Goal: Task Accomplishment & Management: Manage account settings

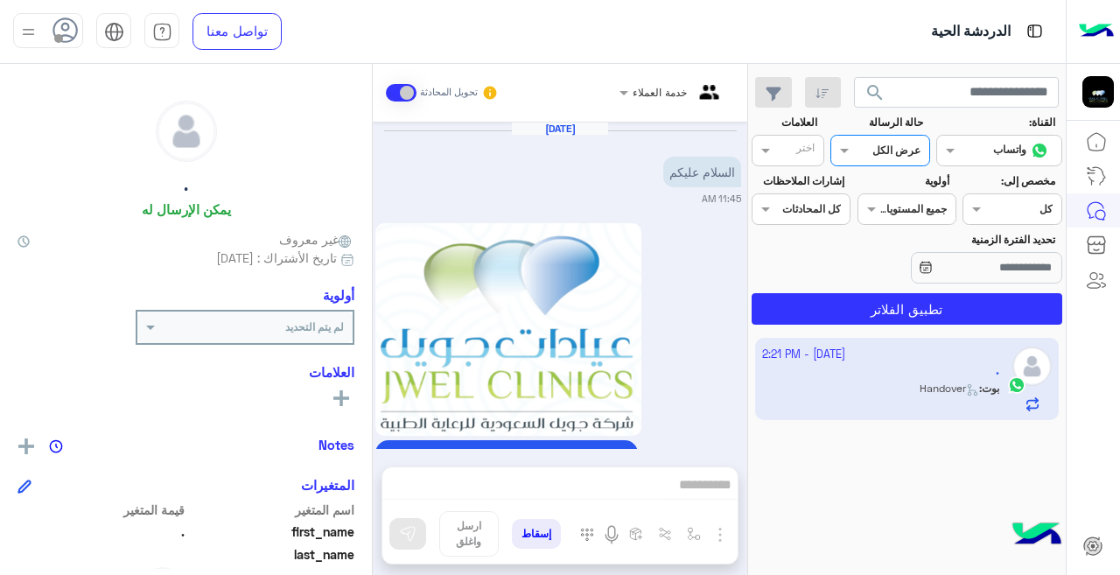
scroll to position [283, 0]
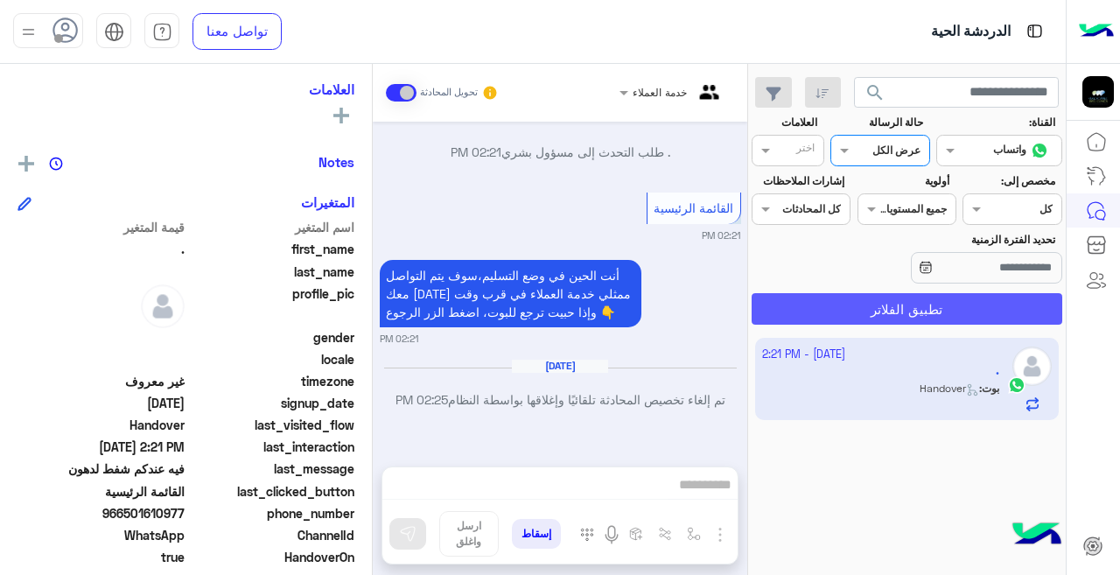
click at [878, 305] on button "تطبيق الفلاتر" at bounding box center [907, 309] width 311 height 32
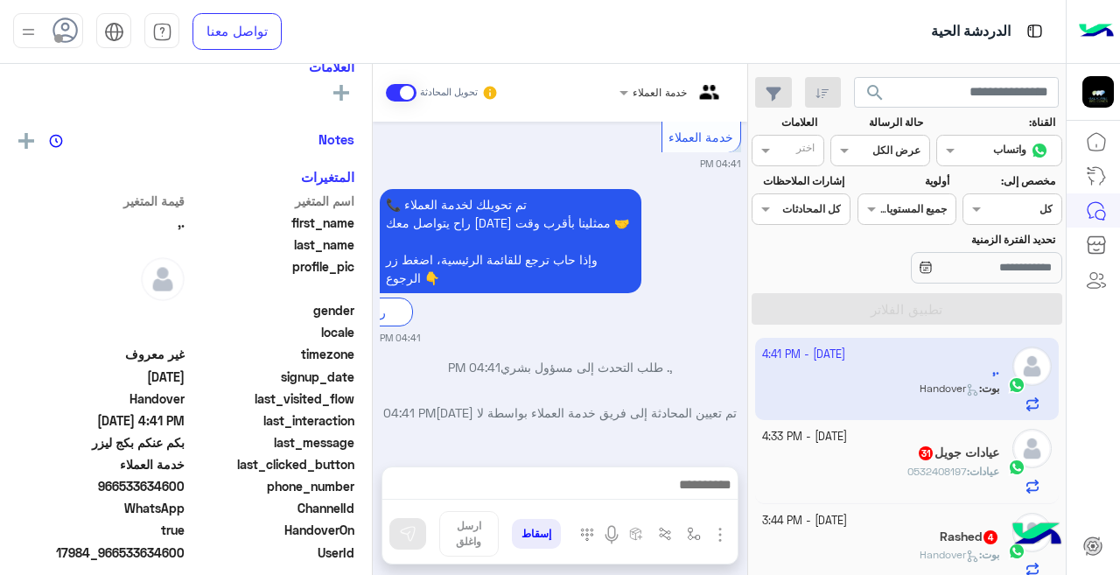
scroll to position [283, 0]
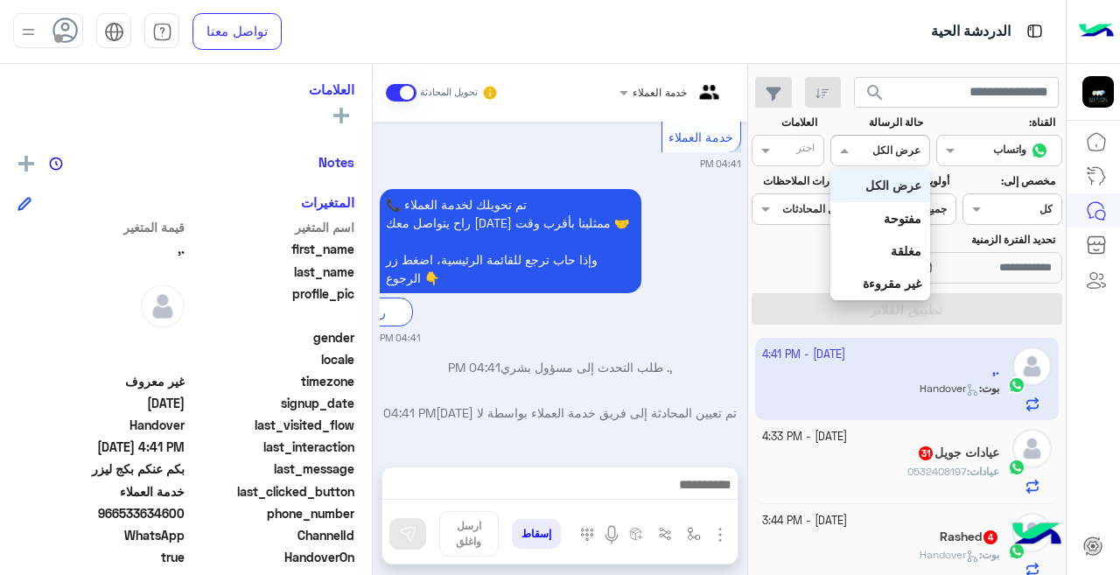
click at [891, 149] on input "text" at bounding box center [901, 149] width 40 height 16
click at [902, 277] on b "غير مقروءة" at bounding box center [892, 283] width 59 height 15
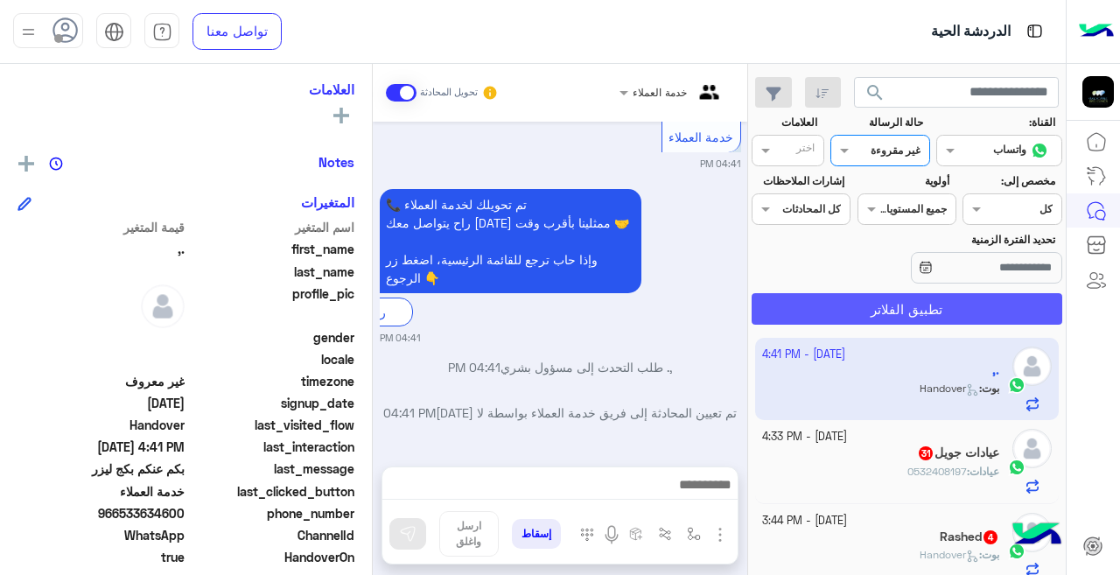
click at [881, 307] on button "تطبيق الفلاتر" at bounding box center [907, 309] width 311 height 32
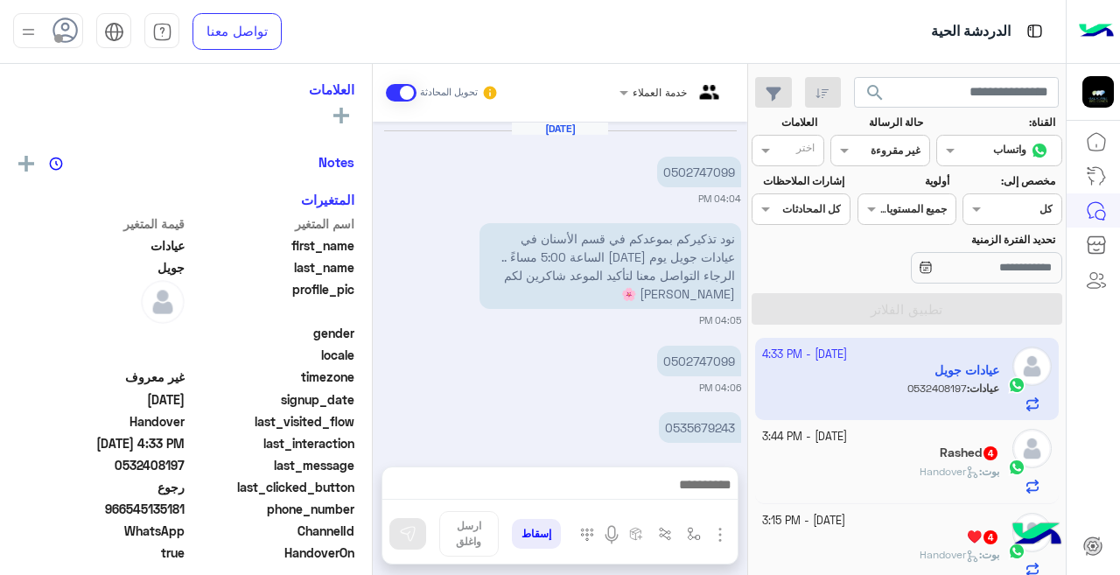
scroll to position [427, 0]
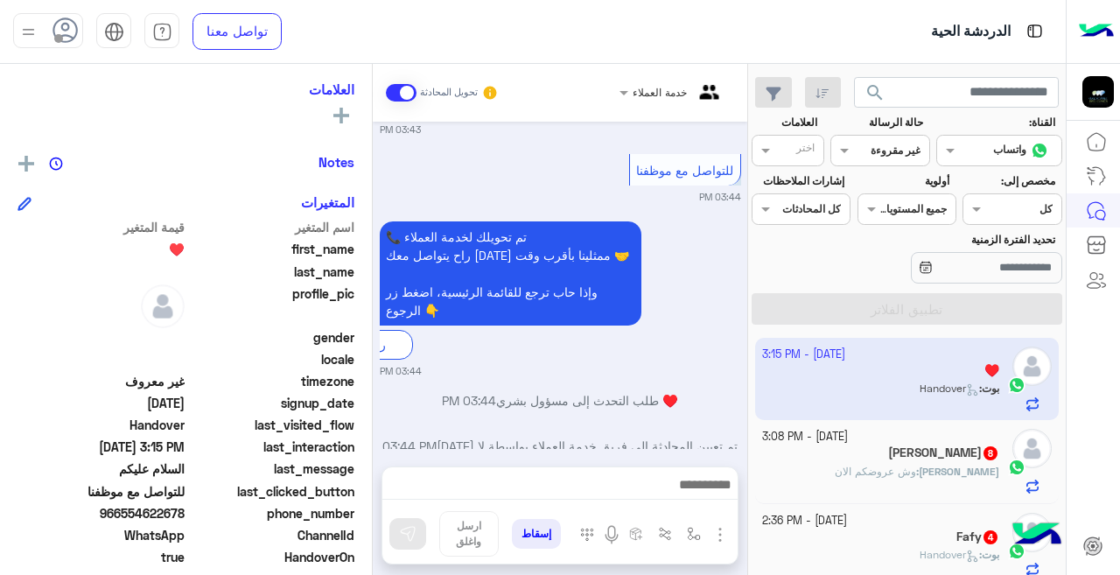
scroll to position [1862, 0]
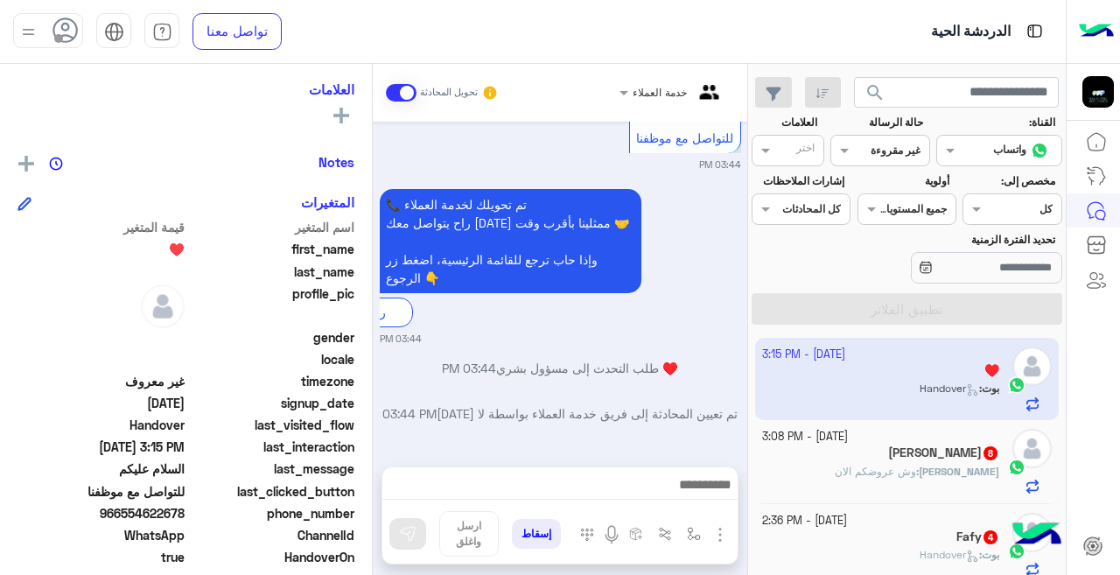
click at [944, 460] on div "Dana 8" at bounding box center [881, 455] width 238 height 18
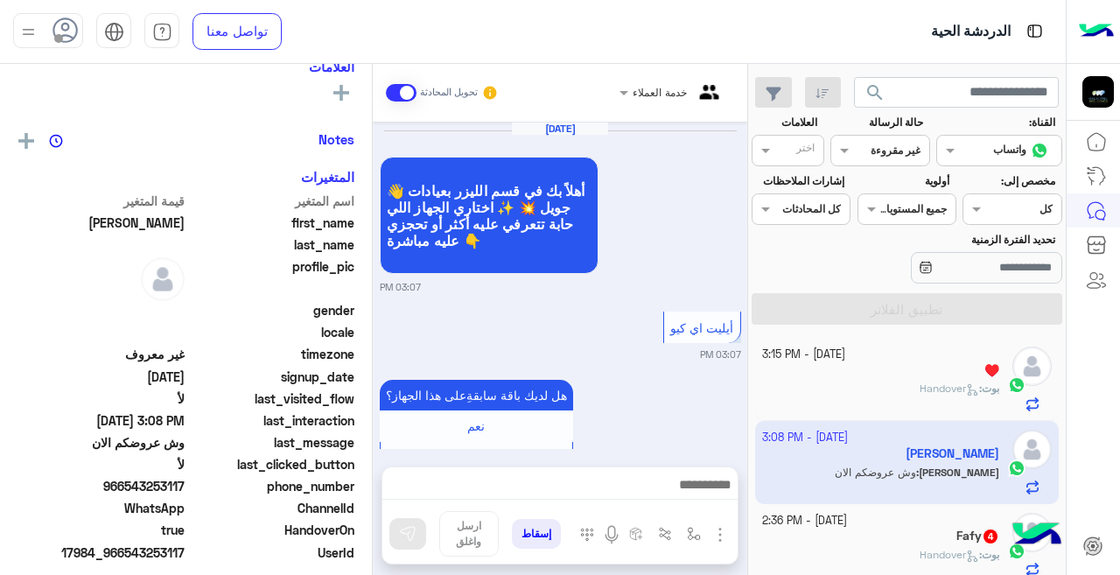
scroll to position [283, 0]
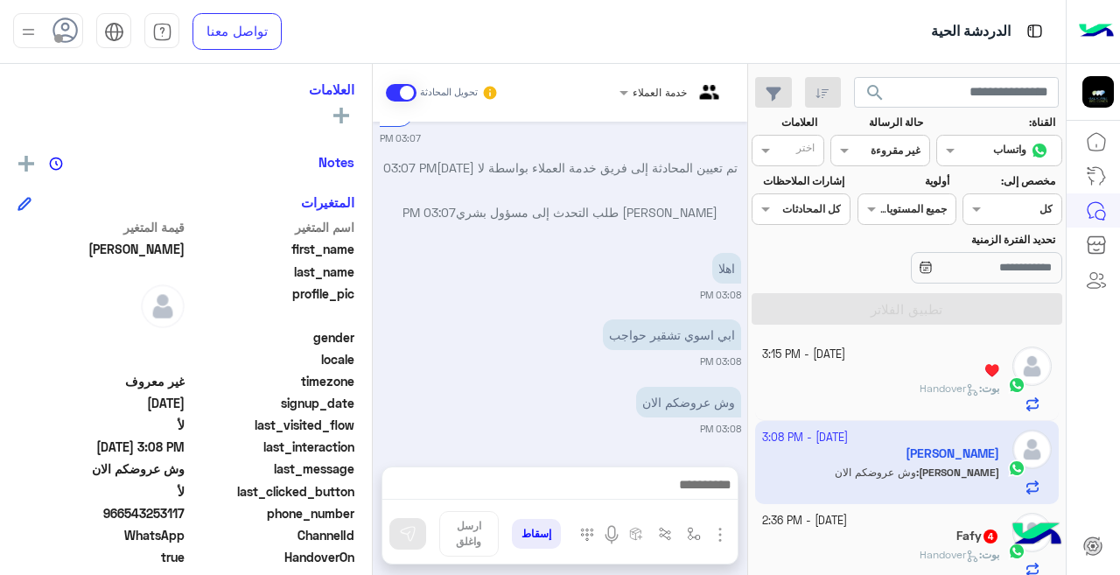
click at [928, 532] on div "Fafy 4" at bounding box center [881, 538] width 238 height 18
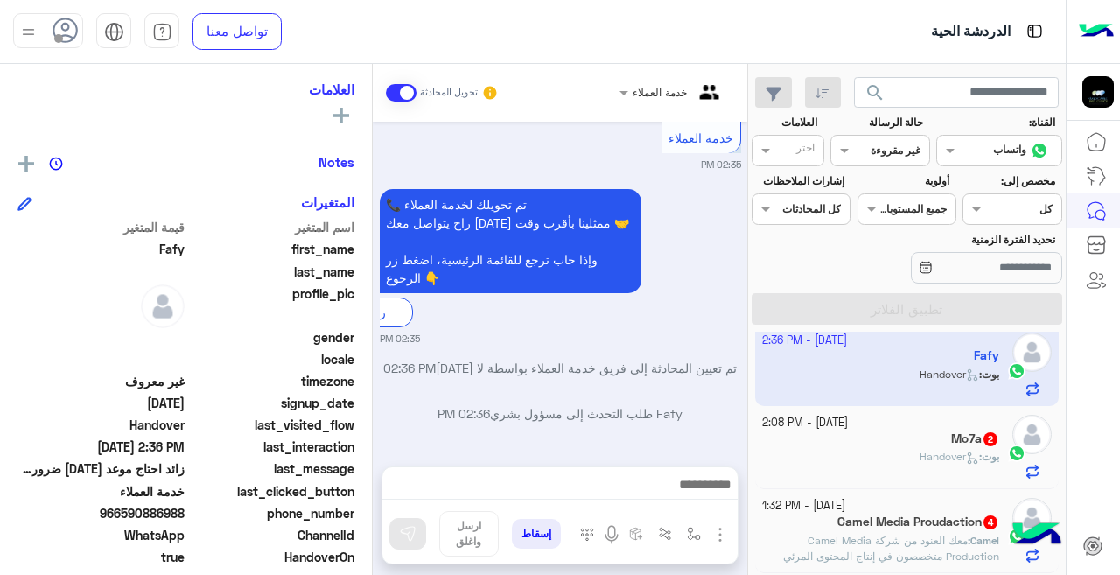
scroll to position [195, 0]
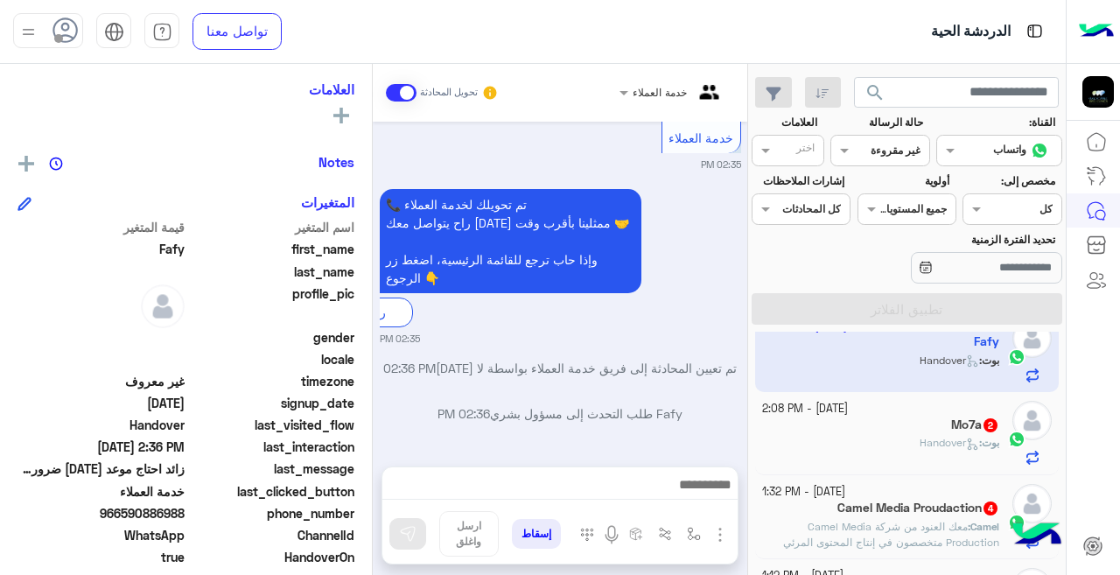
click at [850, 423] on div "Mo7a 2" at bounding box center [881, 427] width 238 height 18
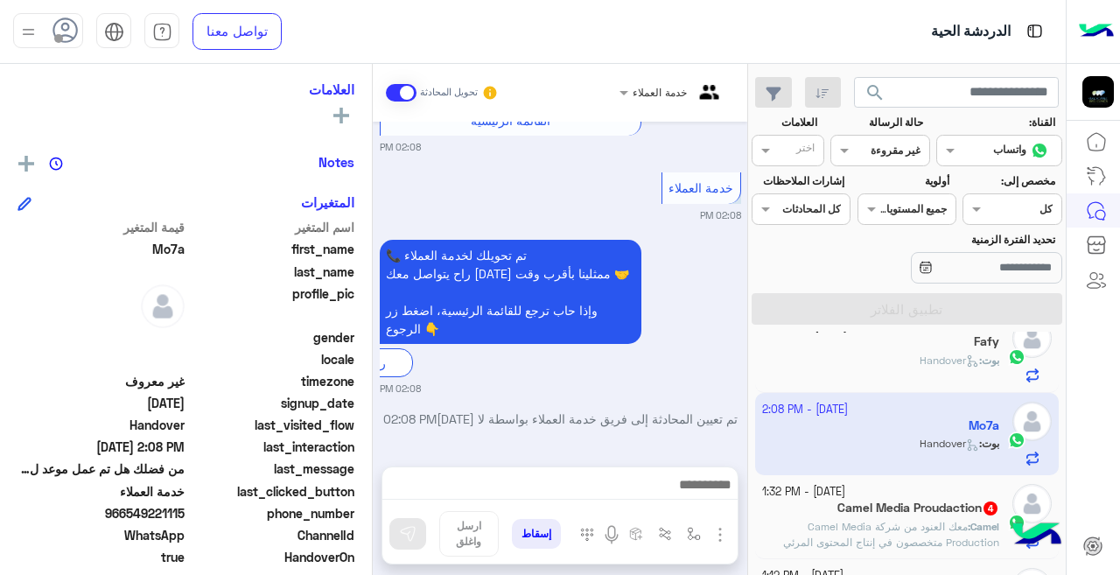
scroll to position [275, 0]
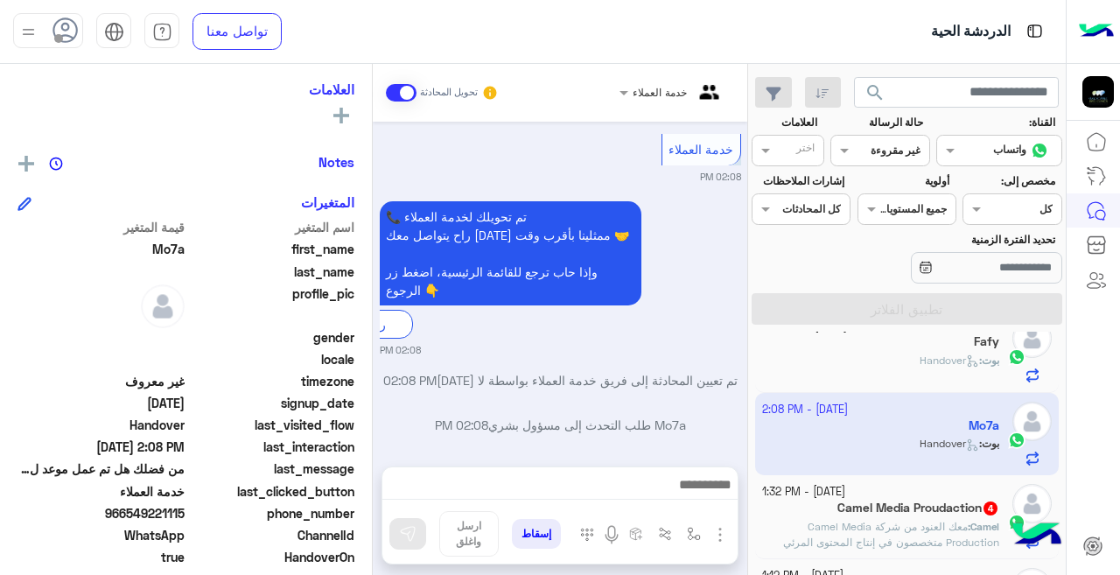
click at [879, 524] on span "معك العنود من شركة Camel Media Production متخصصون في إنتاج المحتوى المرئي بجودة…" at bounding box center [880, 581] width 237 height 123
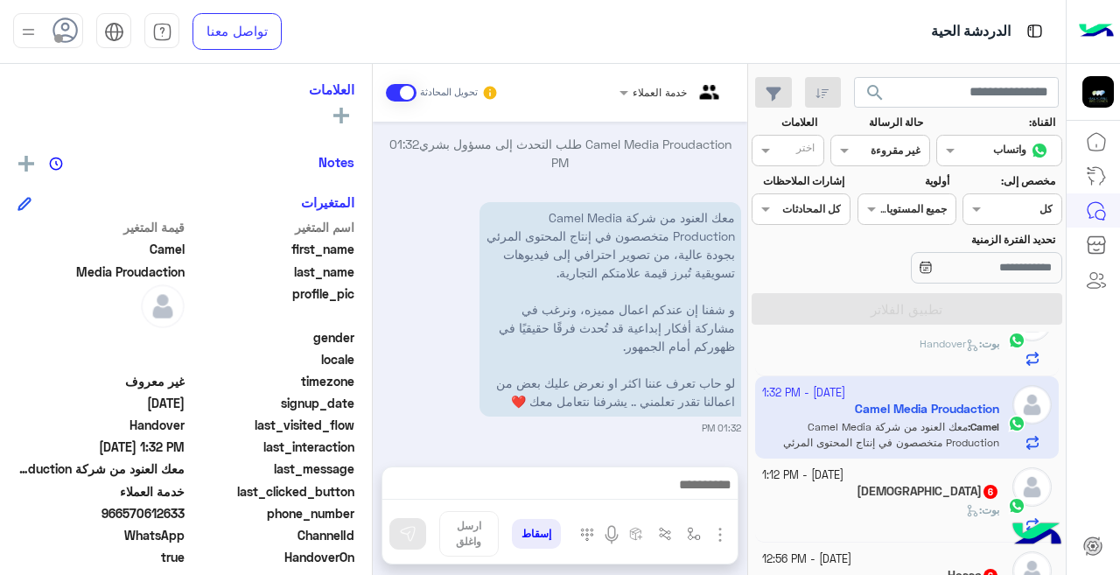
scroll to position [374, 0]
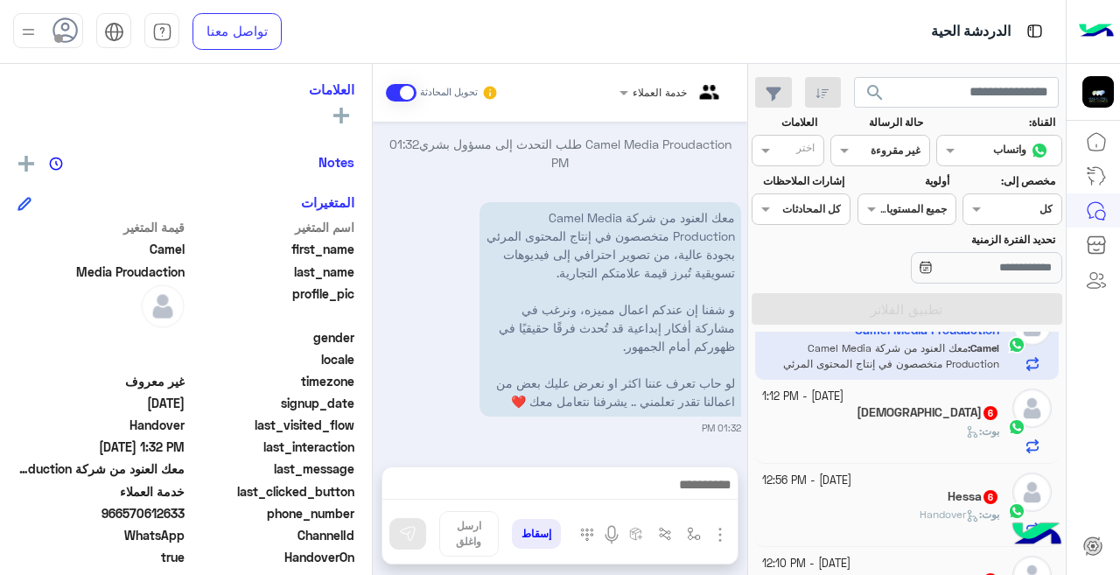
click at [882, 436] on div "بوت :" at bounding box center [881, 439] width 238 height 31
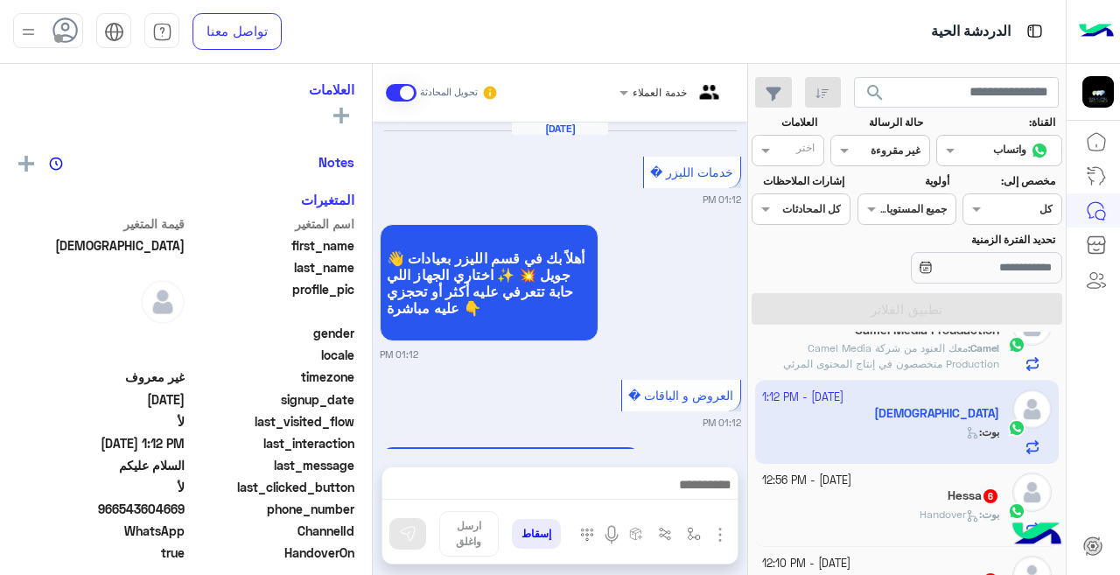
scroll to position [811, 0]
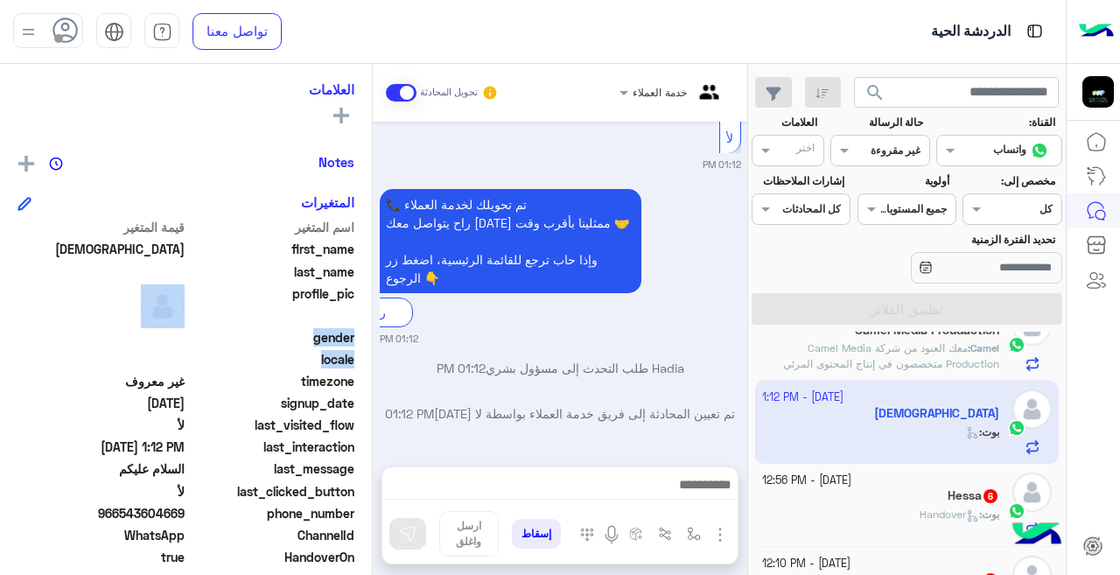
drag, startPoint x: 372, startPoint y: 368, endPoint x: 370, endPoint y: 316, distance: 51.7
click at [370, 316] on mat-drawer "Hadia يمكن الإرسال له غير معروف تاريخ الأشتراك : [DATE] أولوية لم يتم التحديد ا…" at bounding box center [186, 323] width 373 height 518
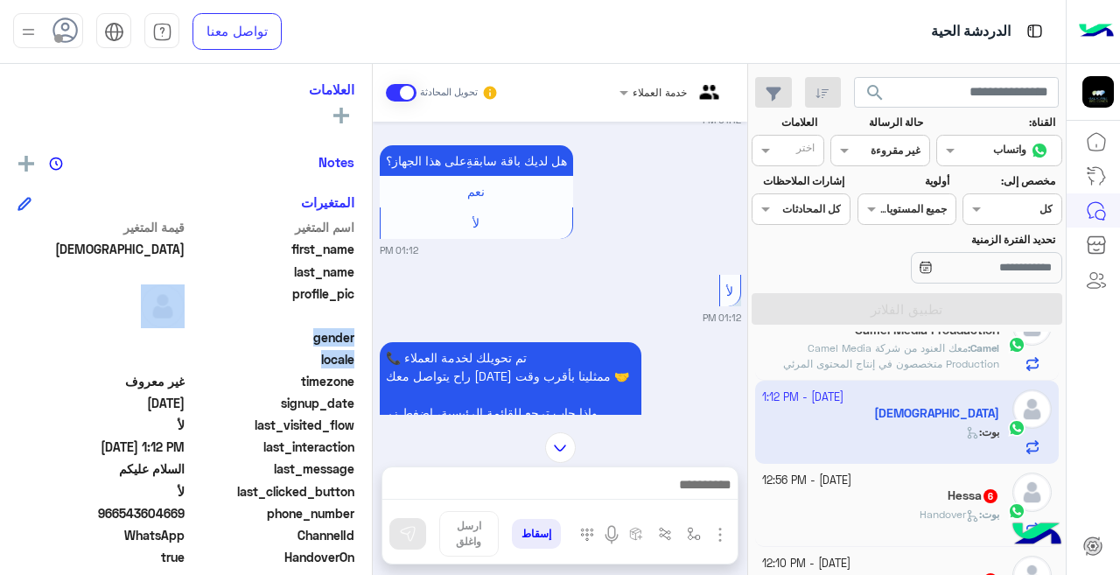
scroll to position [656, 0]
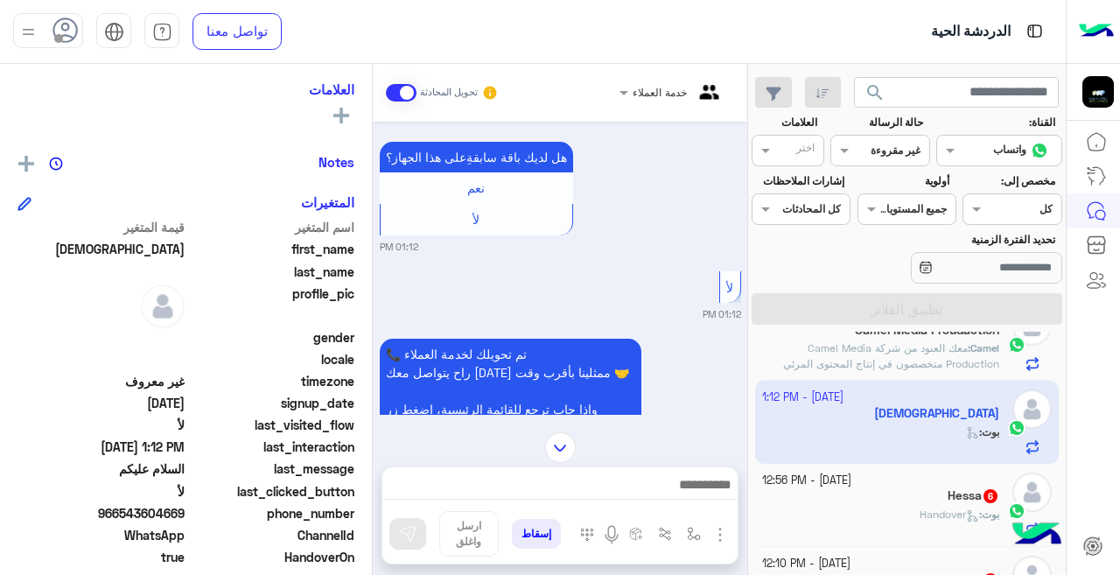
click at [920, 518] on span "Handover" at bounding box center [950, 514] width 60 height 13
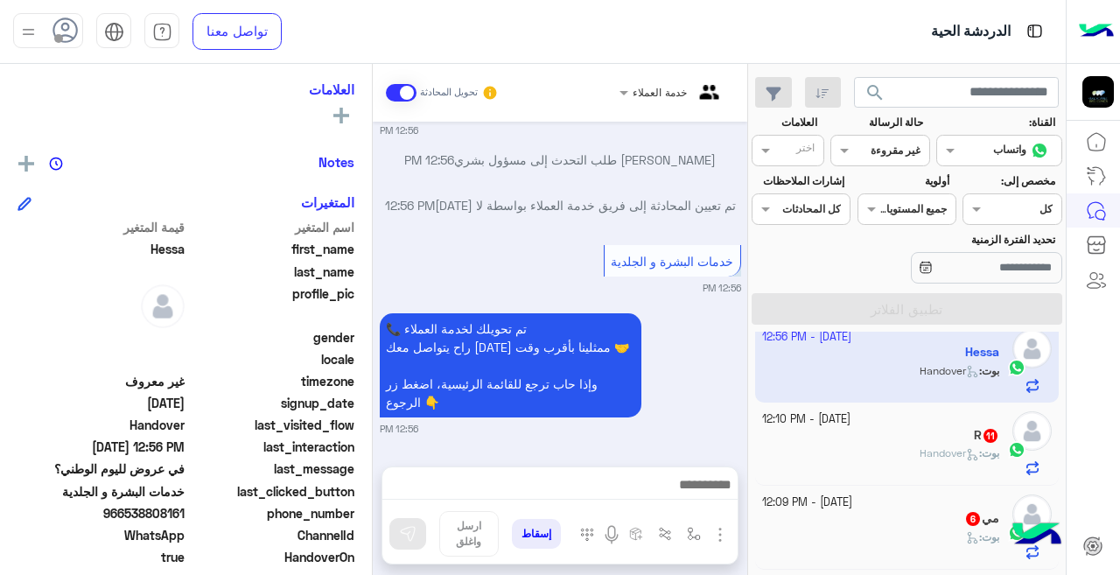
scroll to position [560, 0]
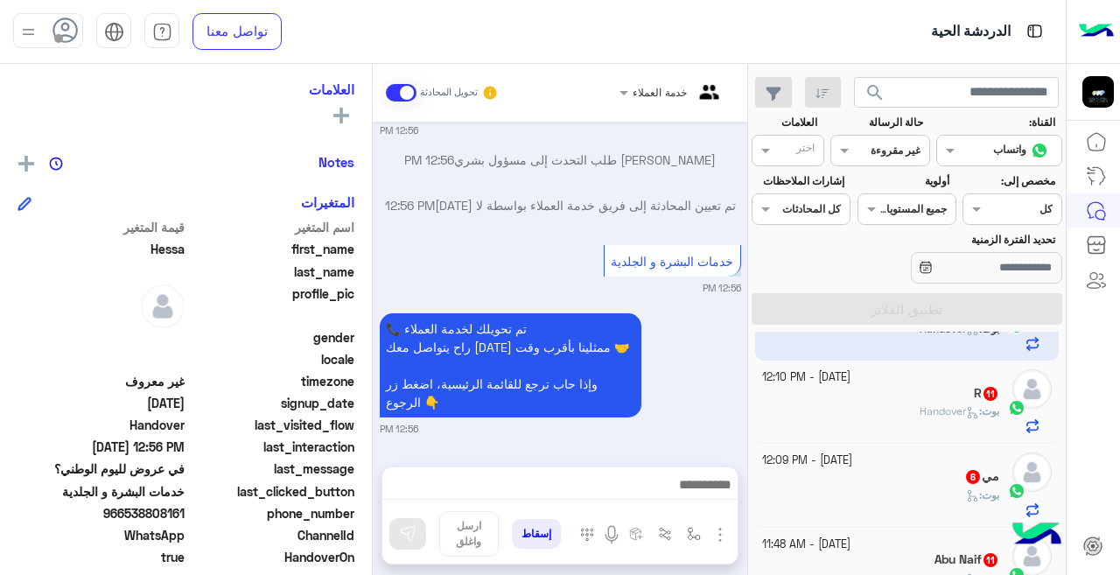
click at [844, 398] on div "R 11" at bounding box center [881, 395] width 238 height 18
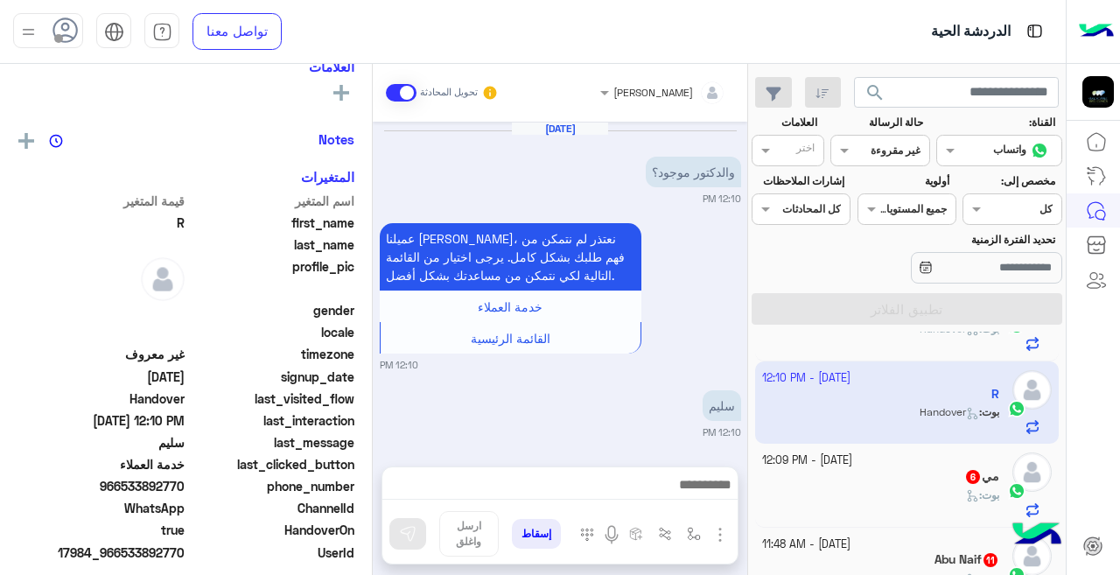
scroll to position [283, 0]
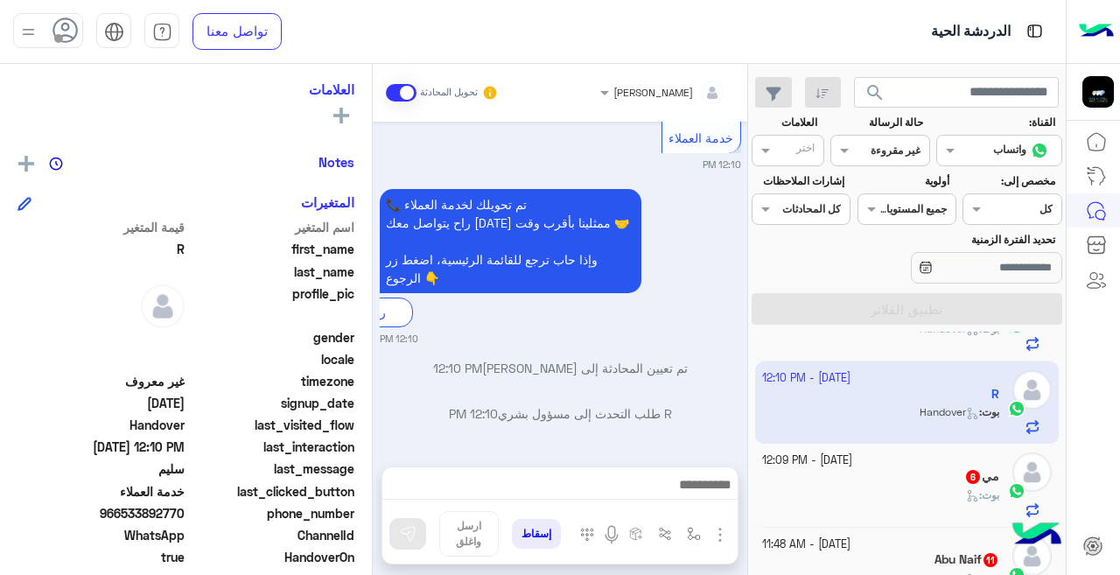
drag, startPoint x: 379, startPoint y: 389, endPoint x: 380, endPoint y: 362, distance: 26.3
click at [380, 362] on div "[DATE] والدكتور موجود؟ 12:10 PM عميلنا [PERSON_NAME]، نعتذر لم نتمكن من فهم طلب…" at bounding box center [560, 285] width 375 height 327
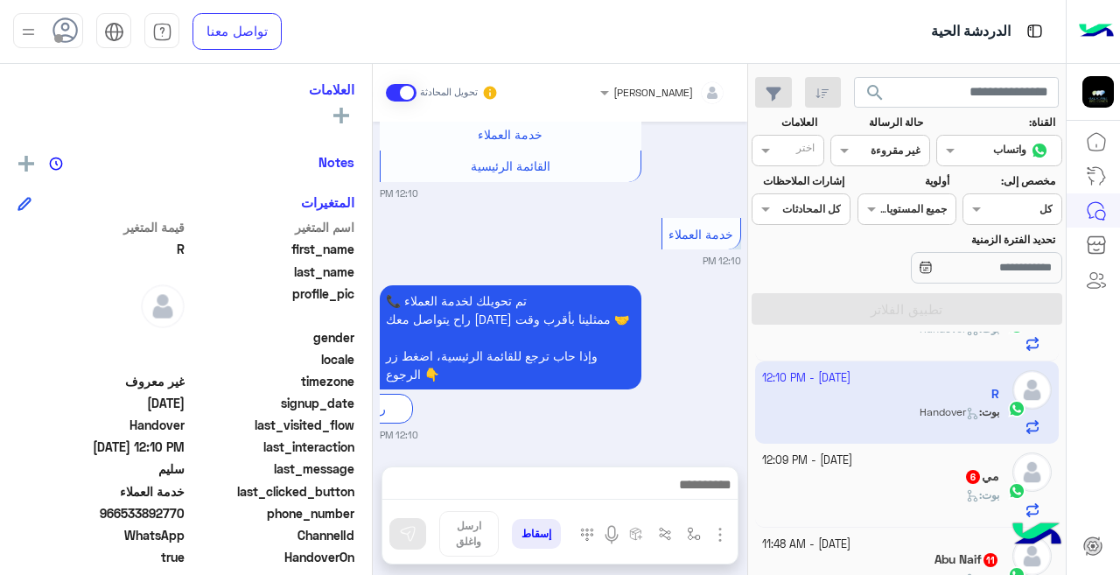
scroll to position [2772, 0]
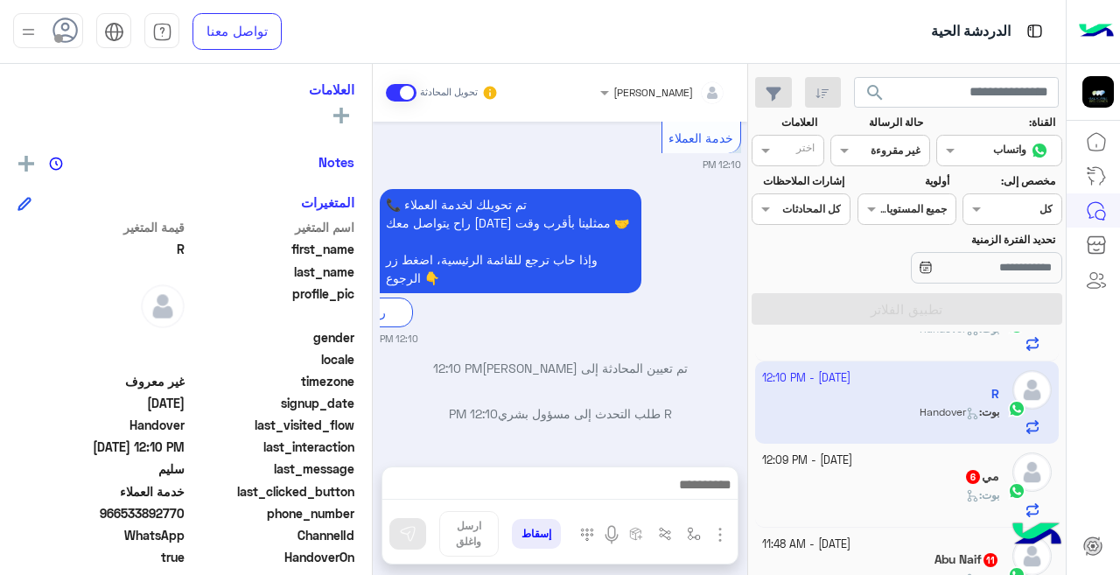
click at [896, 497] on div "بوت :" at bounding box center [881, 503] width 238 height 31
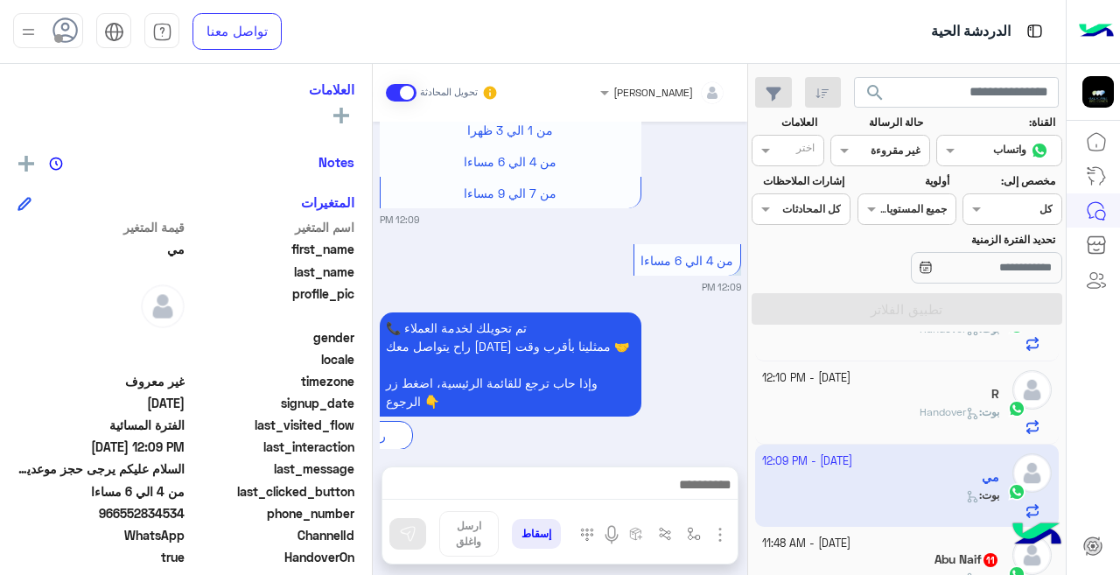
scroll to position [1705, 0]
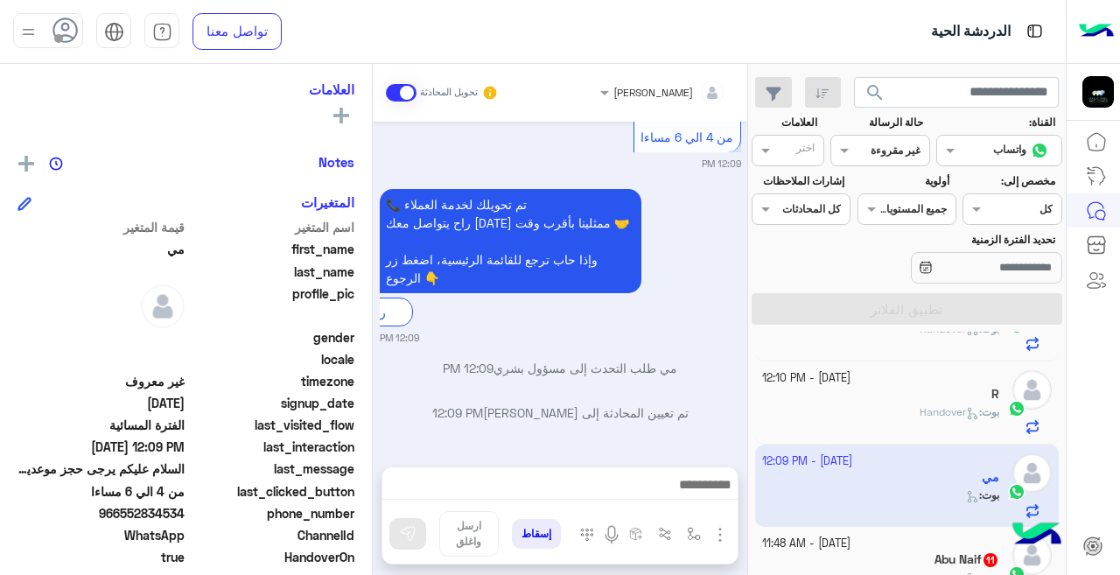
click at [893, 562] on div "Abu Naif 11" at bounding box center [881, 561] width 238 height 18
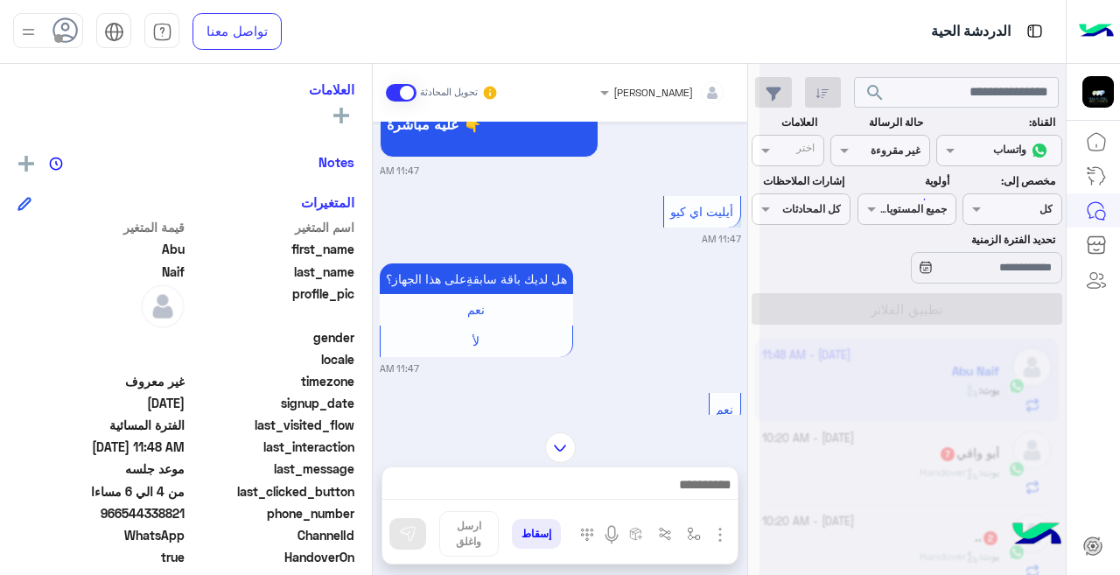
scroll to position [762, 0]
click at [848, 446] on div at bounding box center [913, 294] width 306 height 575
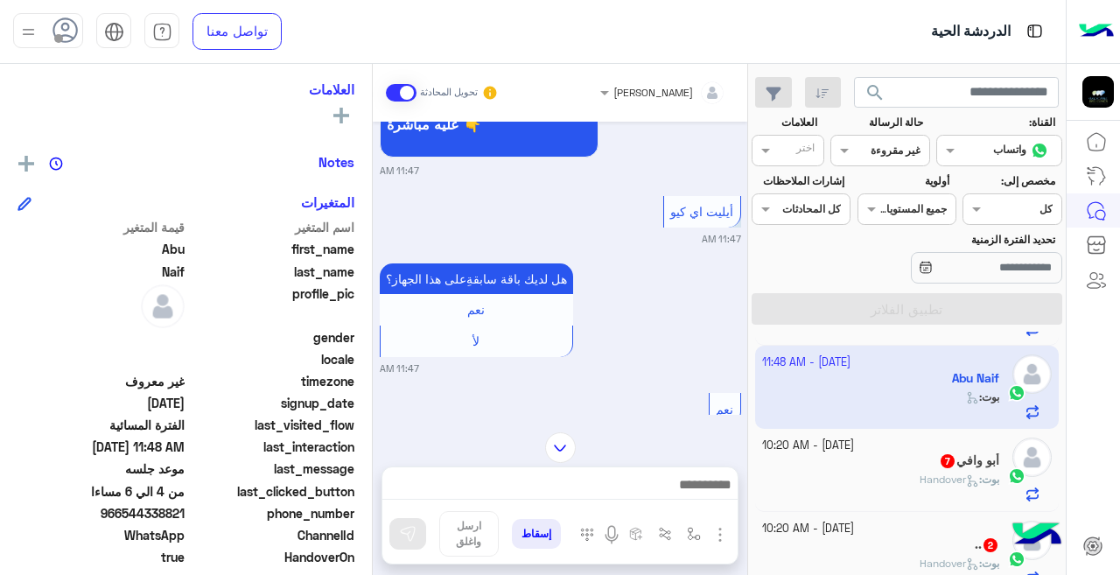
scroll to position [749, 0]
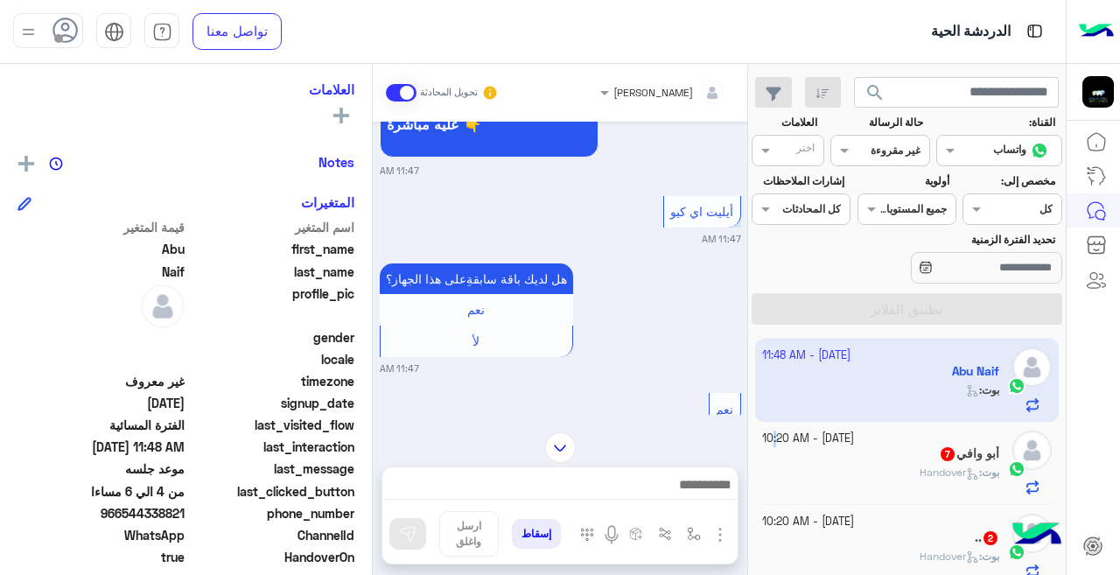
click at [825, 444] on small "[DATE] - 10:20 AM" at bounding box center [808, 439] width 92 height 17
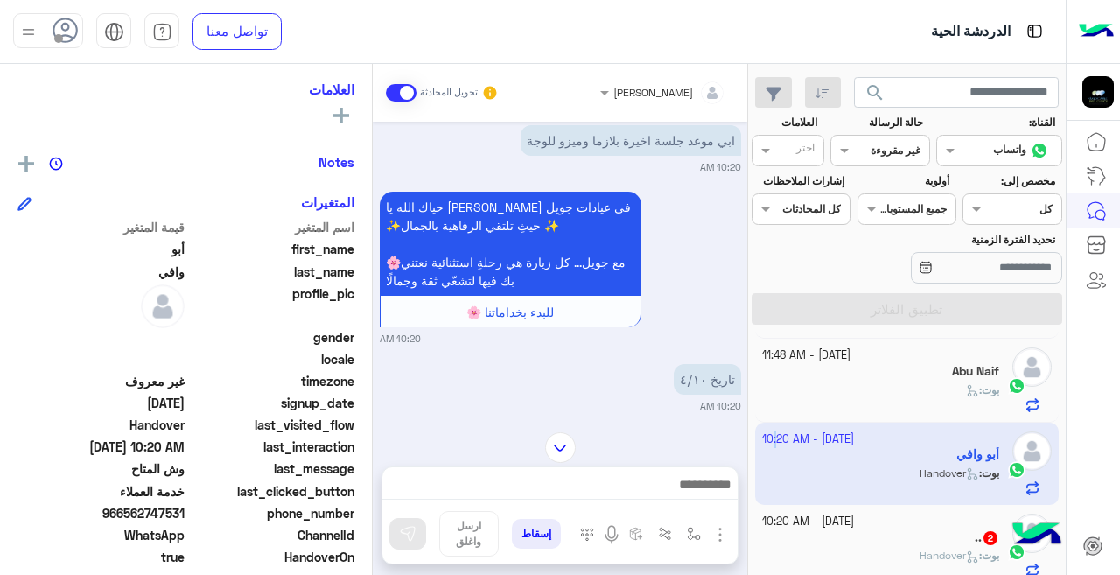
scroll to position [6, 0]
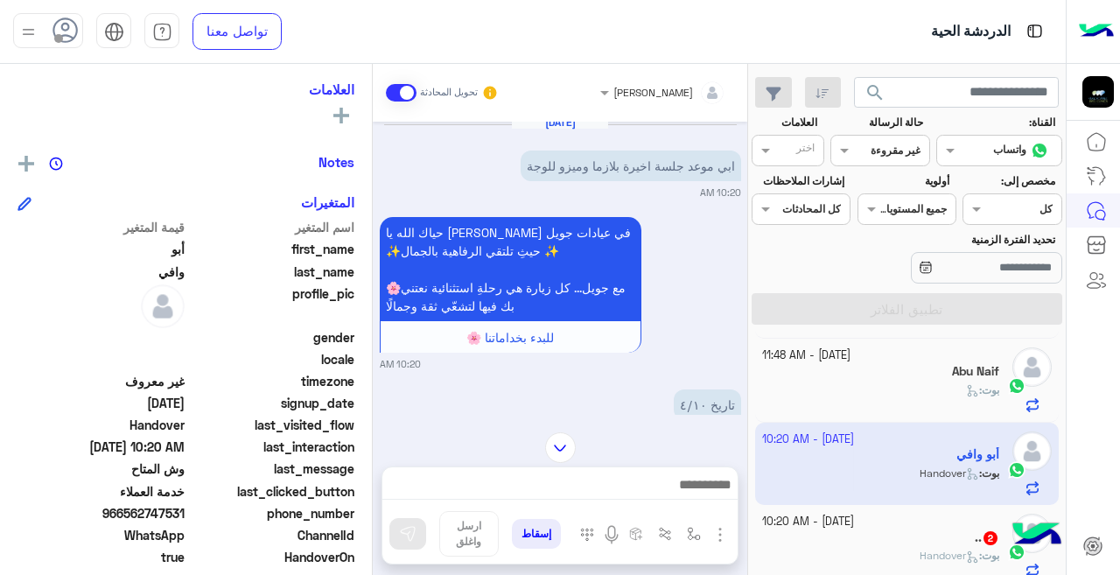
click at [854, 526] on small "[DATE] - 10:20 AM" at bounding box center [808, 522] width 92 height 17
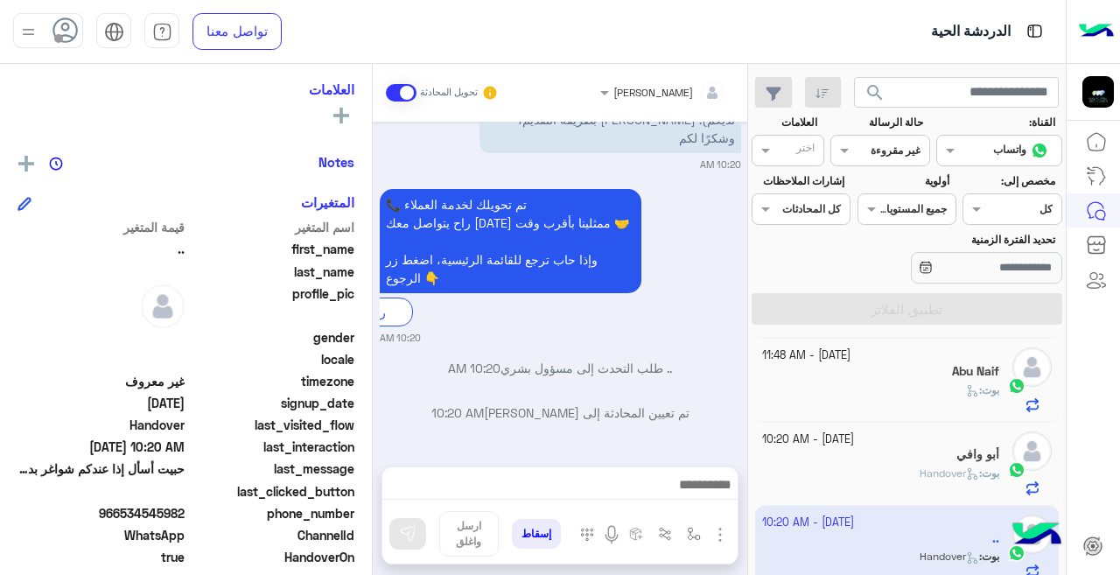
scroll to position [762, 0]
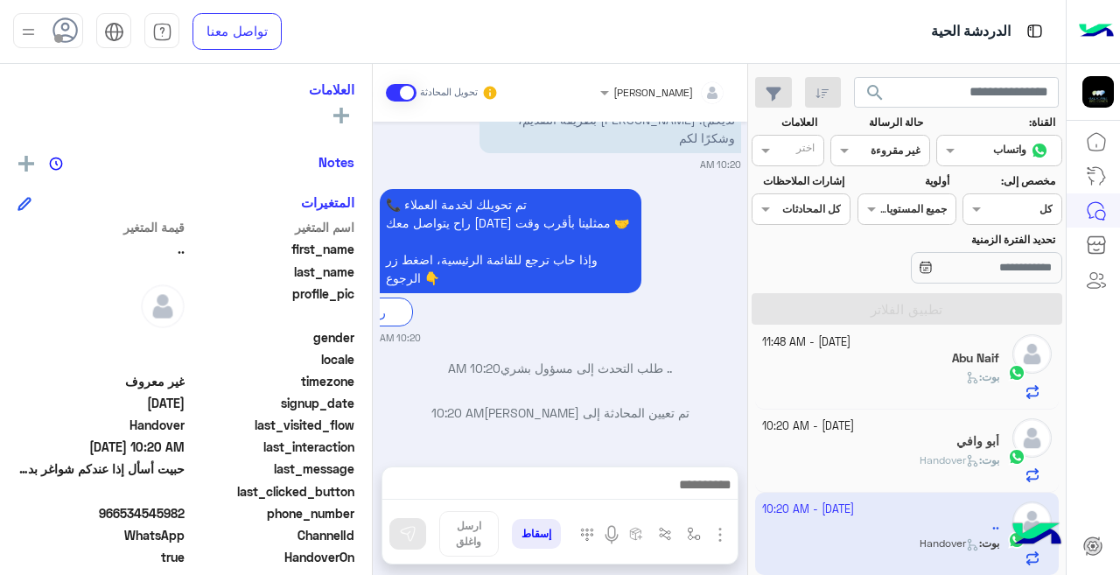
click at [874, 140] on div at bounding box center [880, 148] width 97 height 17
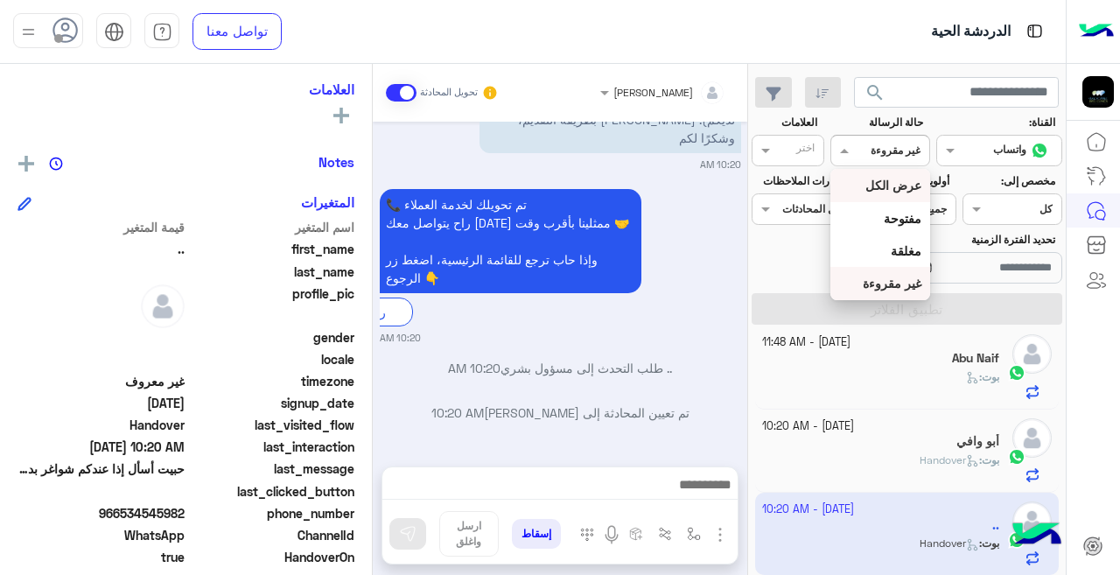
click at [869, 189] on b "عرض الكل" at bounding box center [894, 185] width 56 height 15
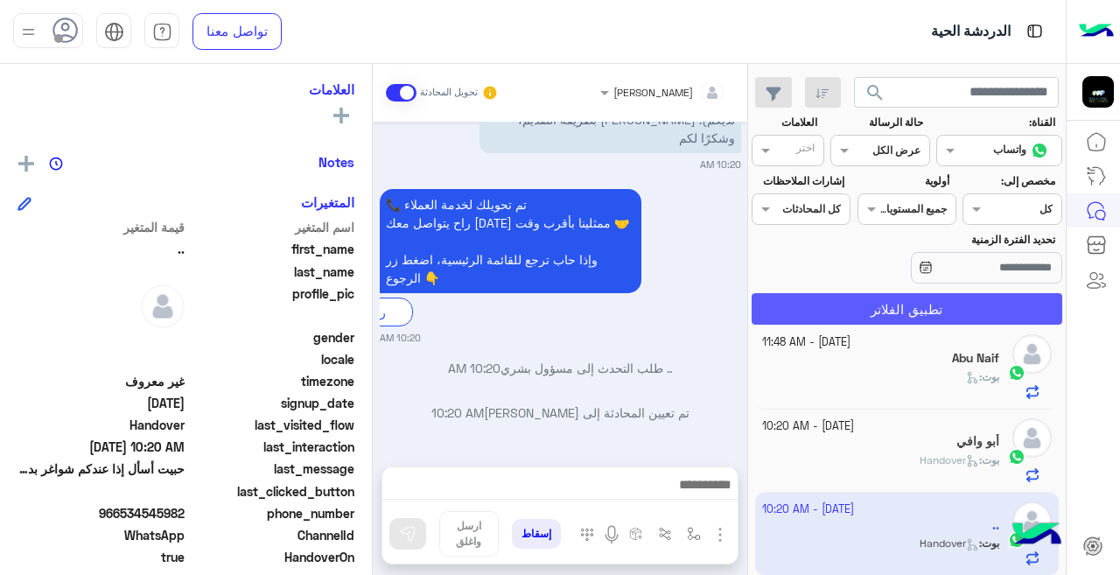
click at [893, 306] on button "تطبيق الفلاتر" at bounding box center [907, 309] width 311 height 32
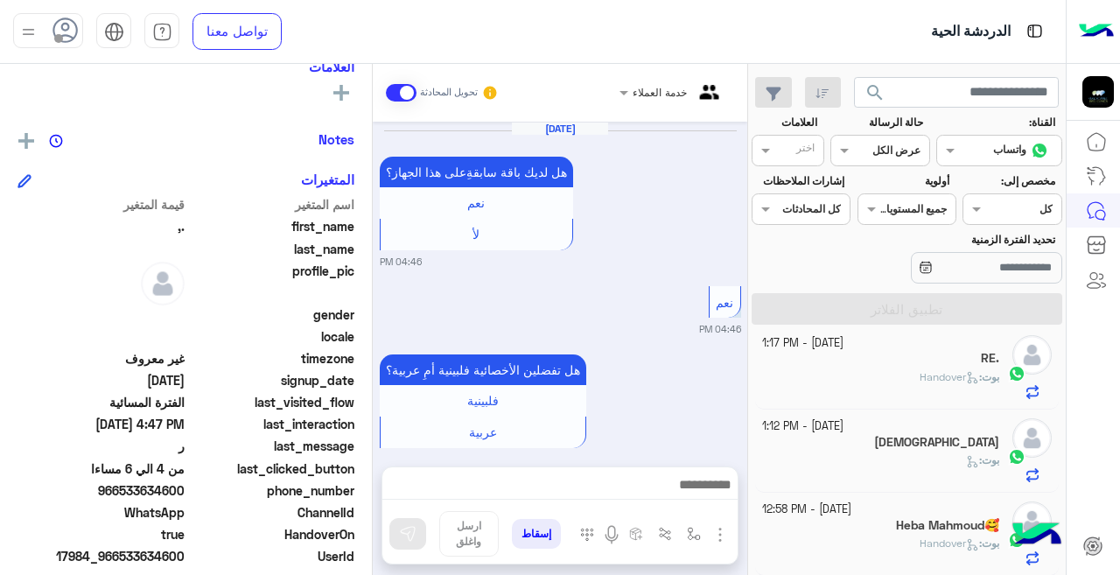
scroll to position [283, 0]
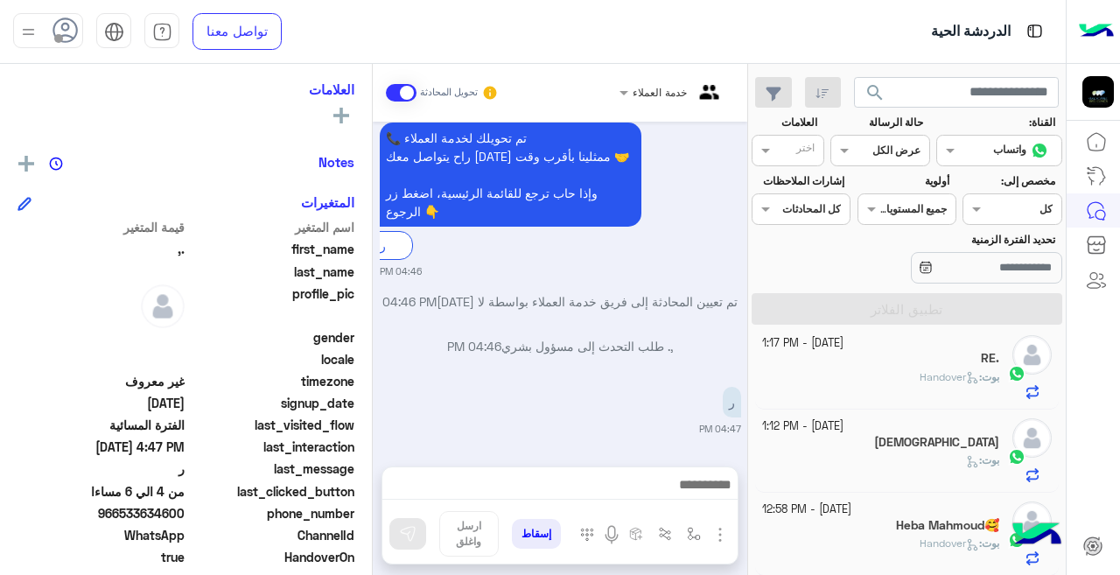
click at [743, 458] on div "خدمة العملاء تحويل المحادثة [DATE] هل لديك باقة سابقةِعلى هذا الجهاز؟ نعم لأ 04…" at bounding box center [560, 323] width 375 height 518
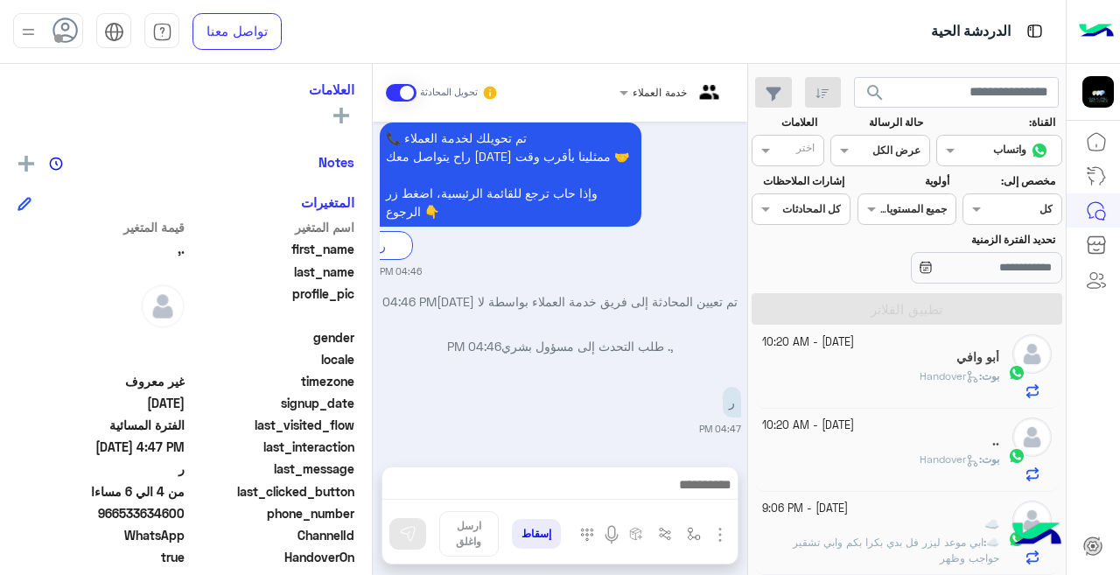
scroll to position [9, 0]
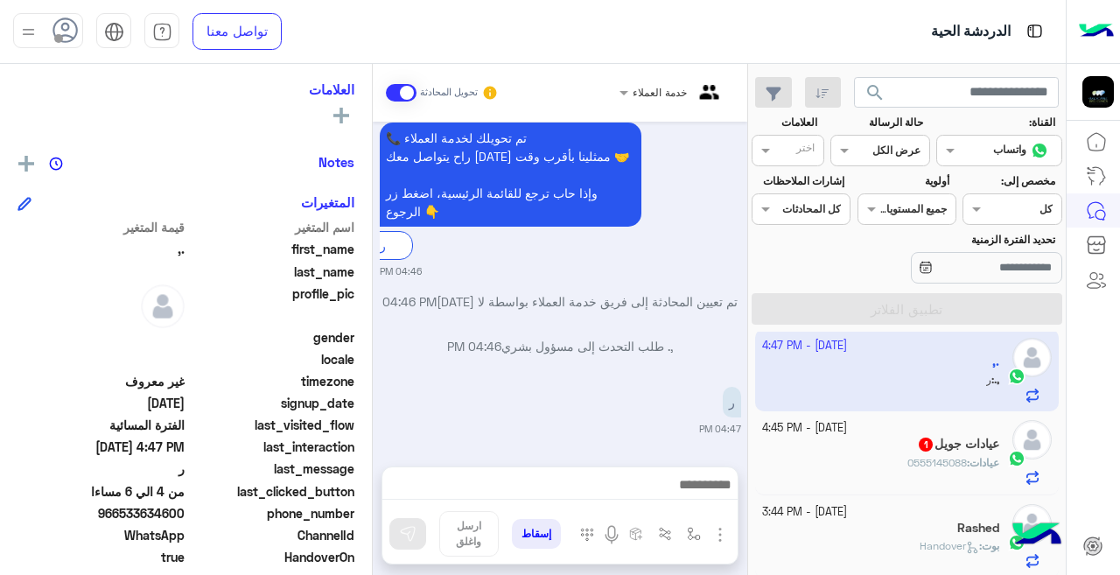
click at [913, 138] on div "القناه عرض الكل" at bounding box center [880, 151] width 99 height 32
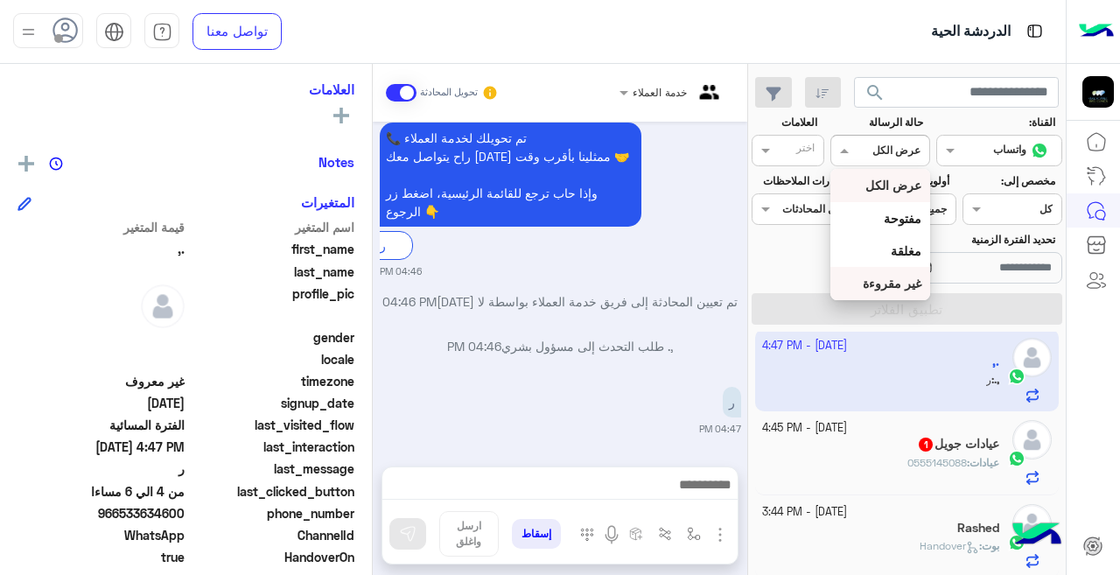
click at [903, 282] on b "غير مقروءة" at bounding box center [892, 283] width 59 height 15
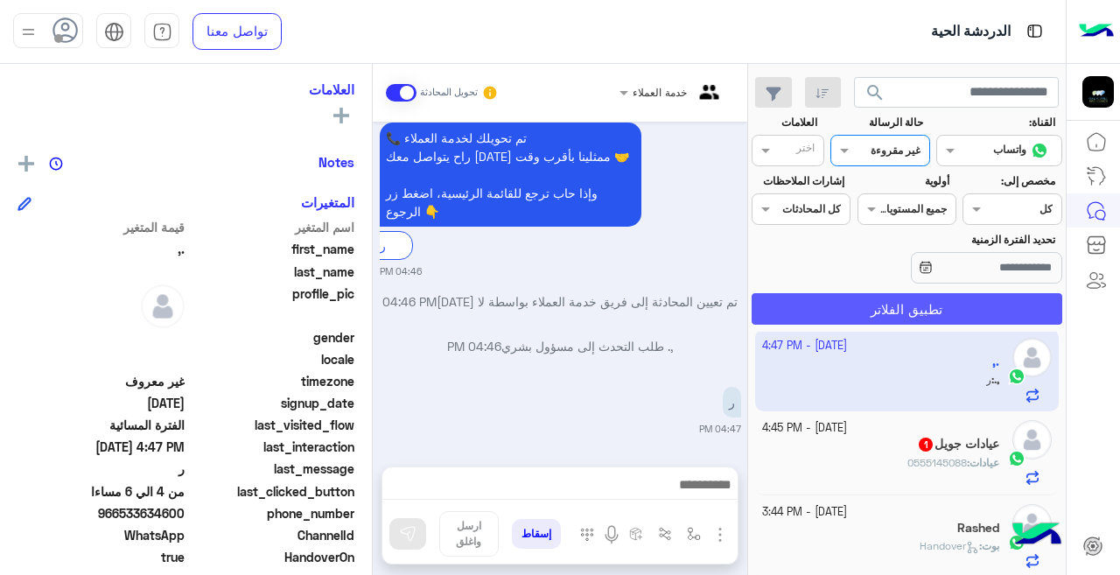
click at [857, 316] on button "تطبيق الفلاتر" at bounding box center [907, 309] width 311 height 32
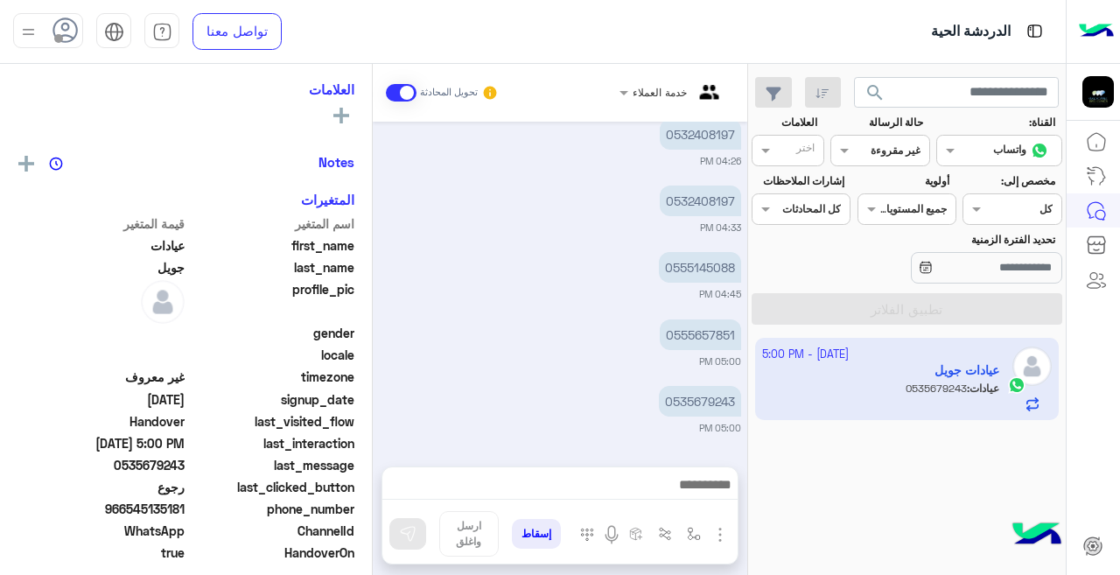
scroll to position [283, 0]
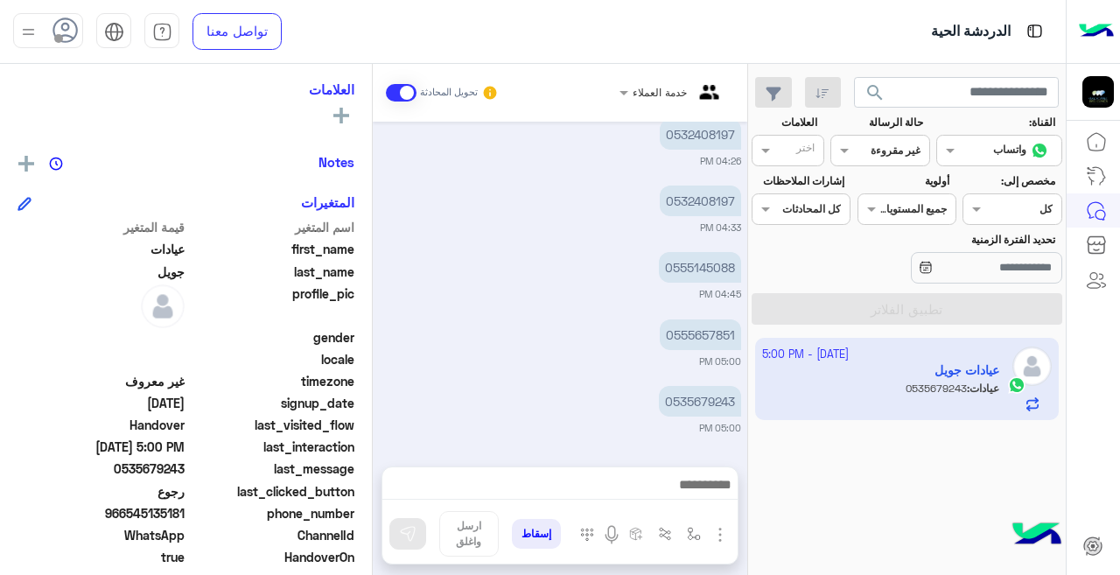
click at [854, 152] on div at bounding box center [880, 148] width 97 height 17
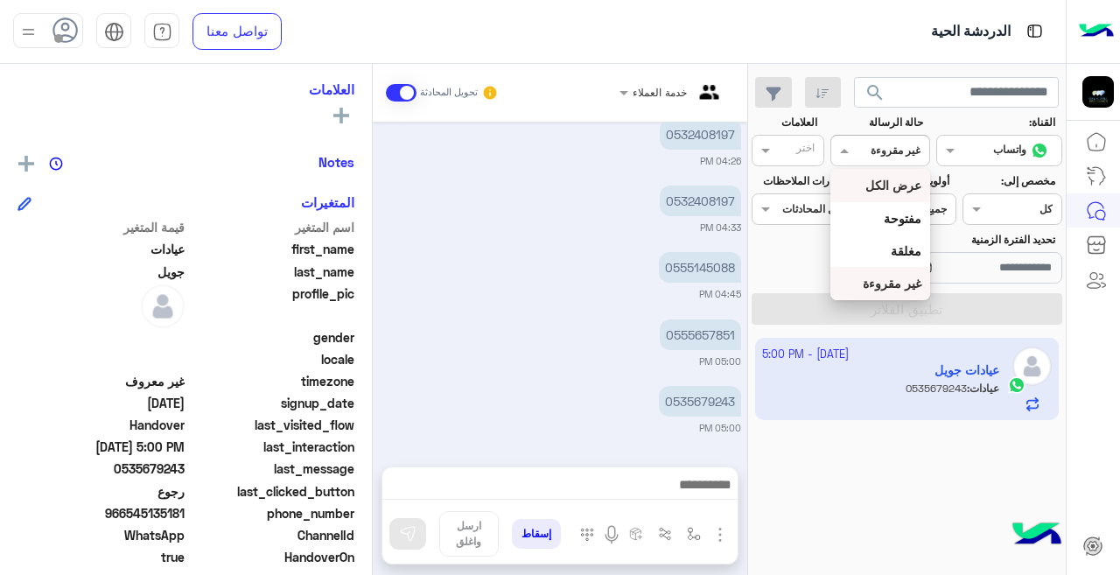
click at [880, 180] on b "عرض الكل" at bounding box center [894, 185] width 56 height 15
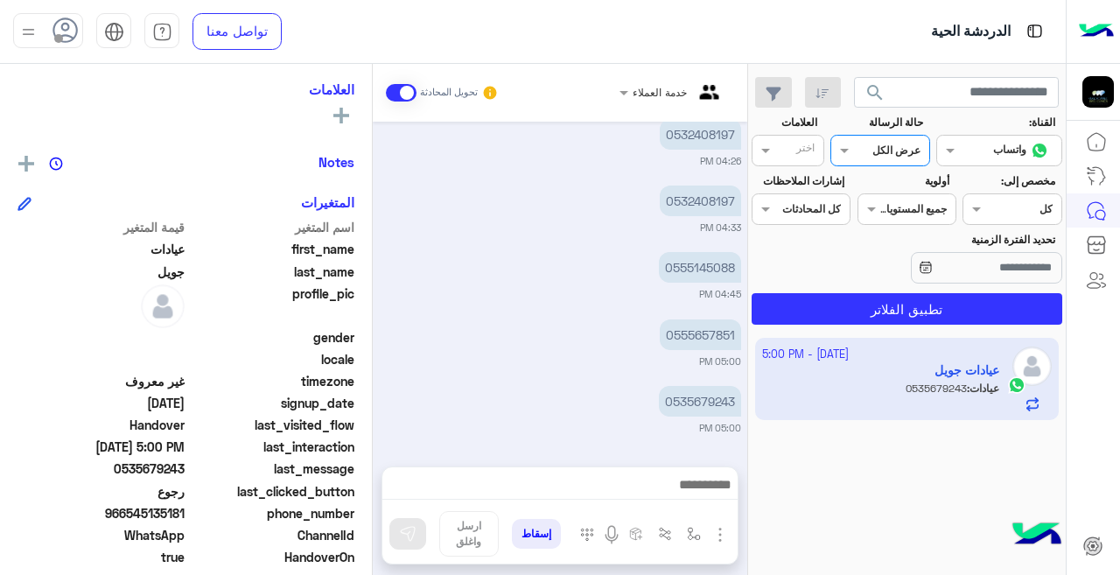
click at [888, 155] on input "text" at bounding box center [901, 149] width 40 height 16
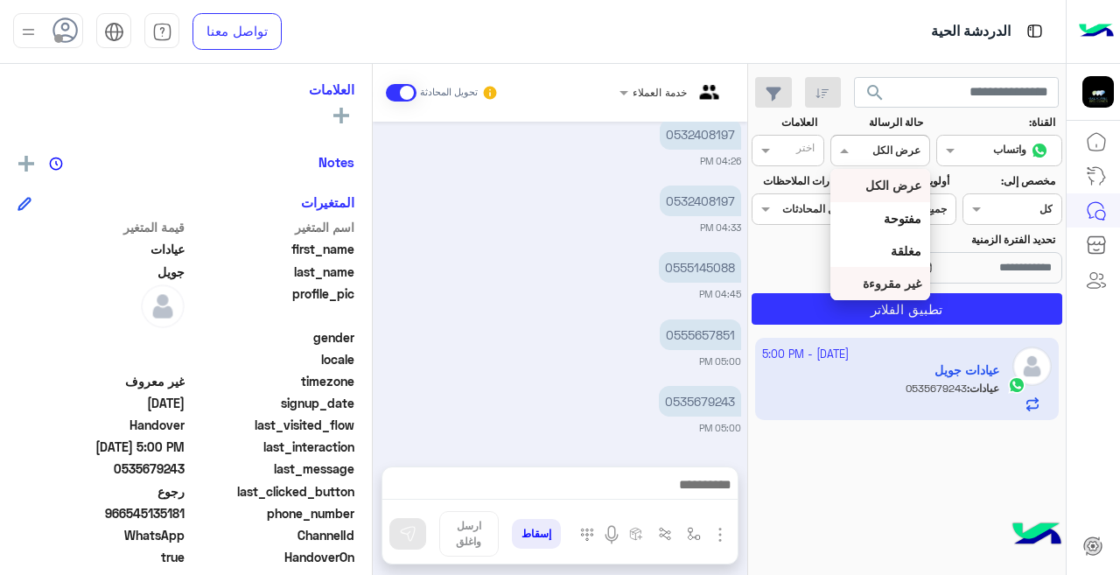
click at [895, 276] on b "غير مقروءة" at bounding box center [892, 283] width 59 height 15
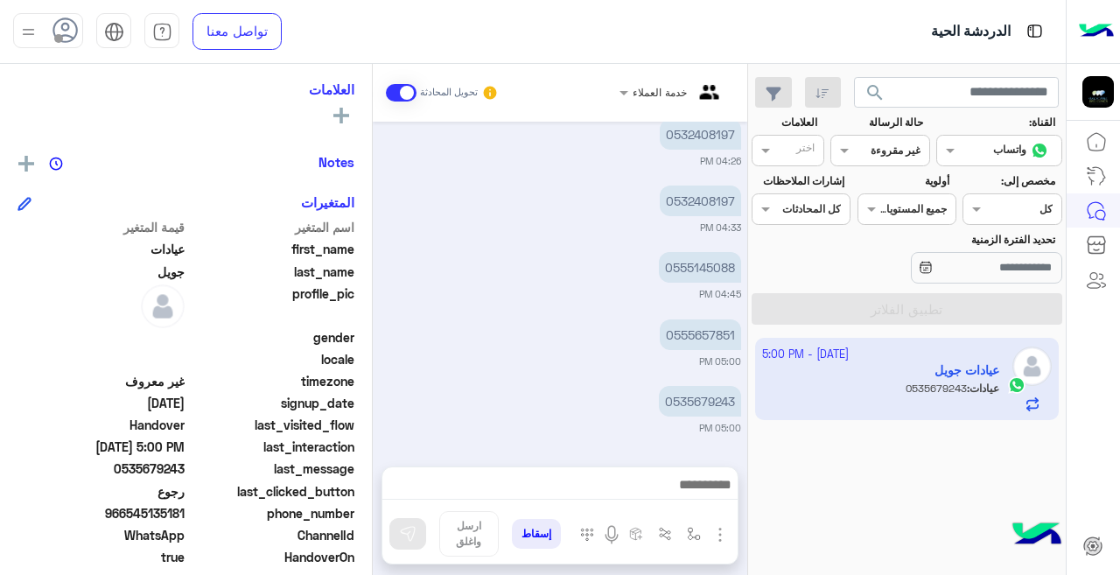
click at [897, 290] on section "القناة: القناه واتساب حالة الرسالة القناه غير مقروءة العلامات اختر مخصص إلى: Ag…" at bounding box center [907, 220] width 291 height 210
click at [874, 154] on div at bounding box center [880, 148] width 97 height 17
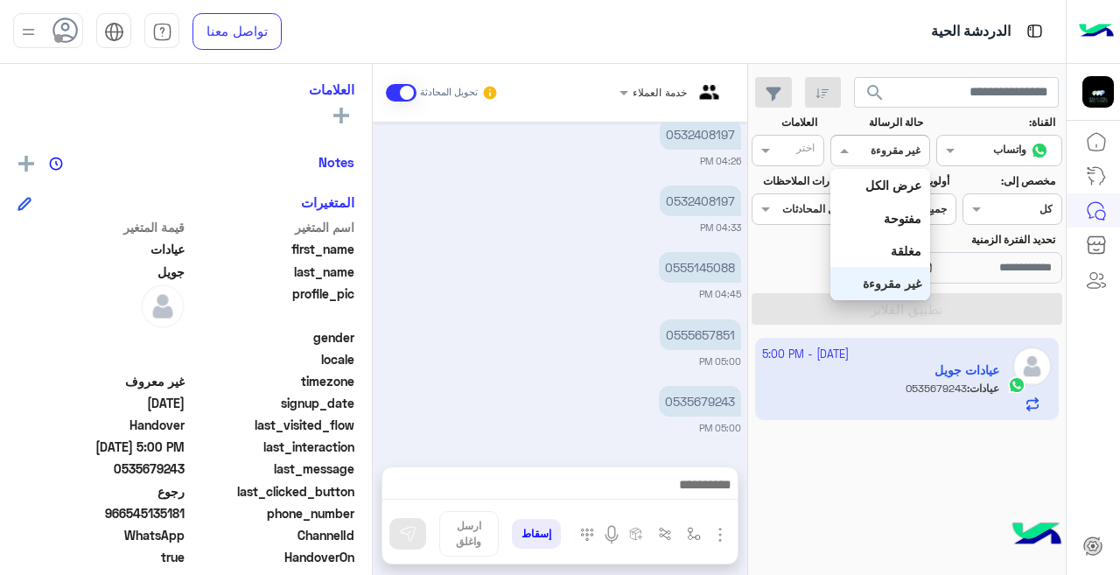
click at [883, 270] on div "غير مقروءة" at bounding box center [880, 283] width 99 height 32
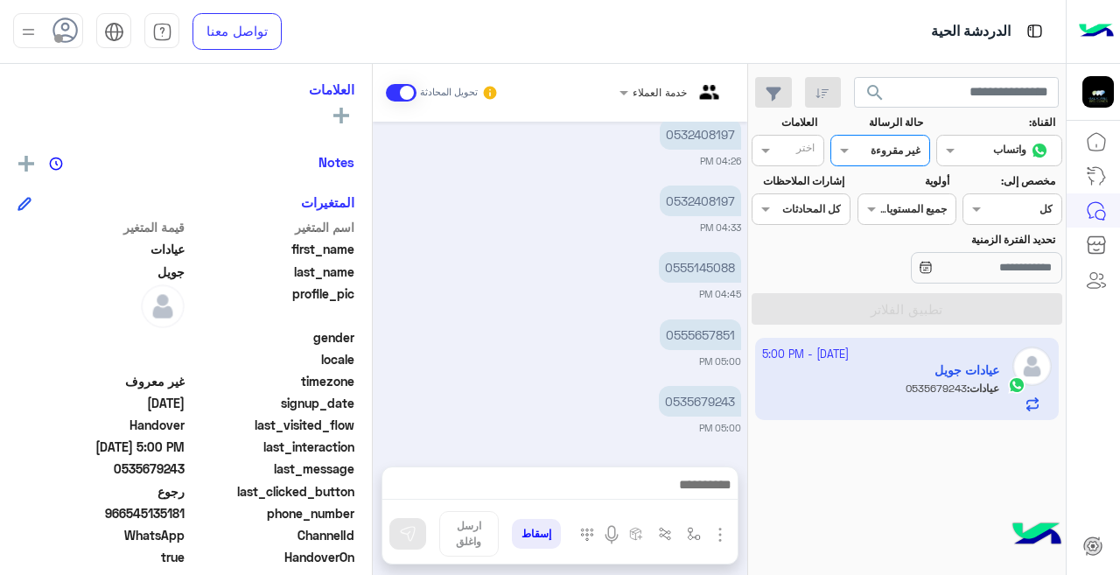
click at [869, 150] on div at bounding box center [880, 148] width 97 height 17
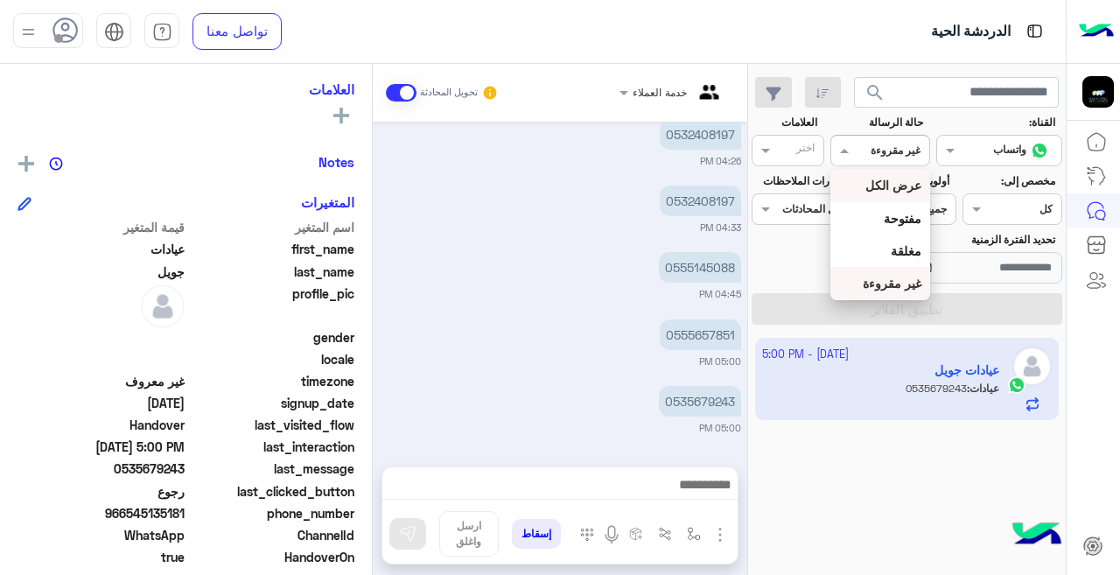
click at [890, 191] on b "عرض الكل" at bounding box center [894, 185] width 56 height 15
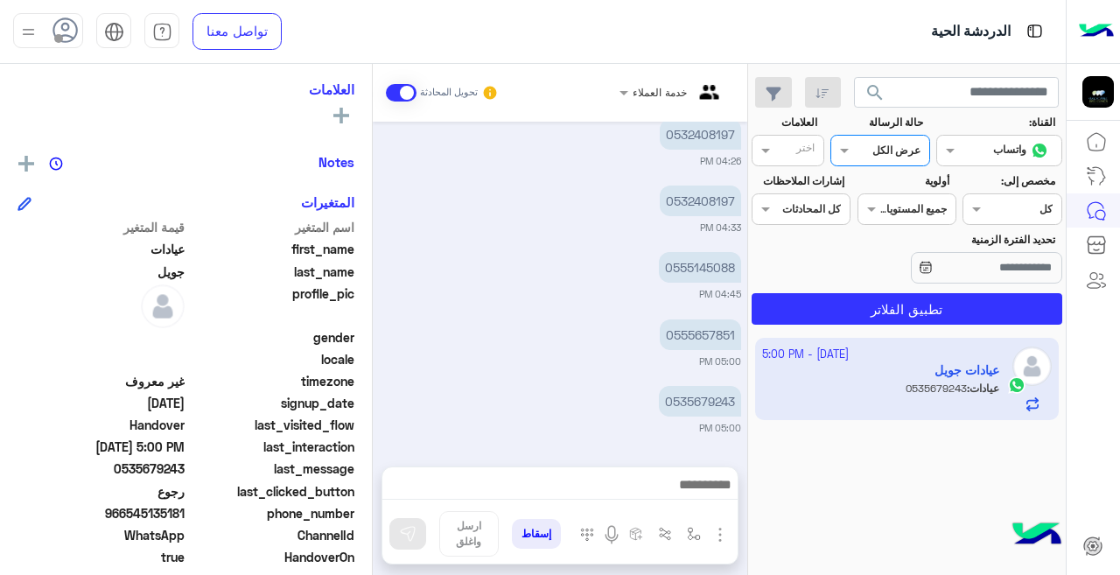
click at [877, 159] on div "القناه عرض الكل" at bounding box center [880, 151] width 99 height 32
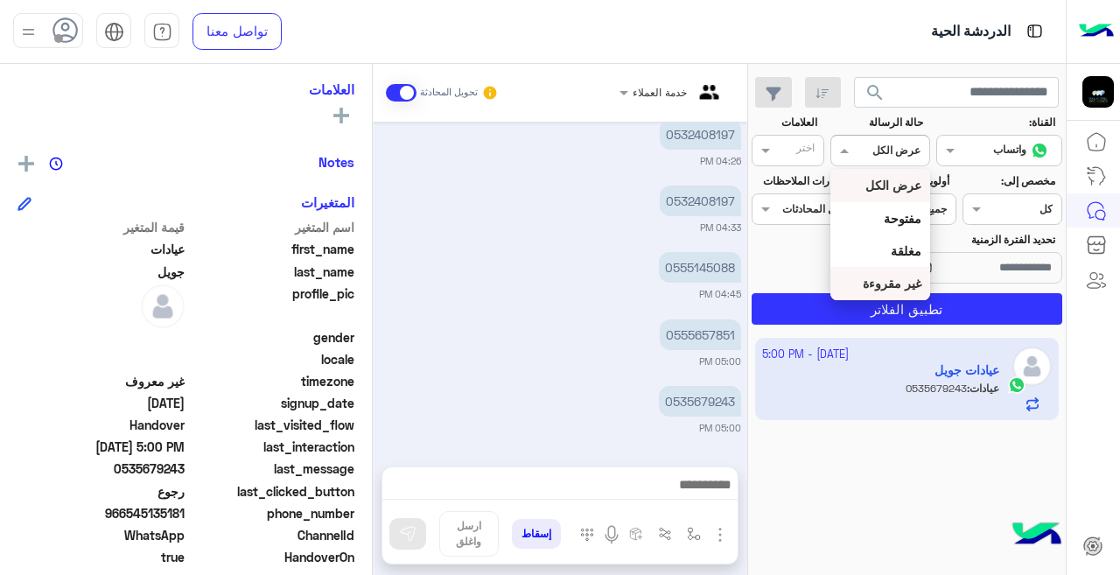
click at [895, 284] on b "غير مقروءة" at bounding box center [892, 283] width 59 height 15
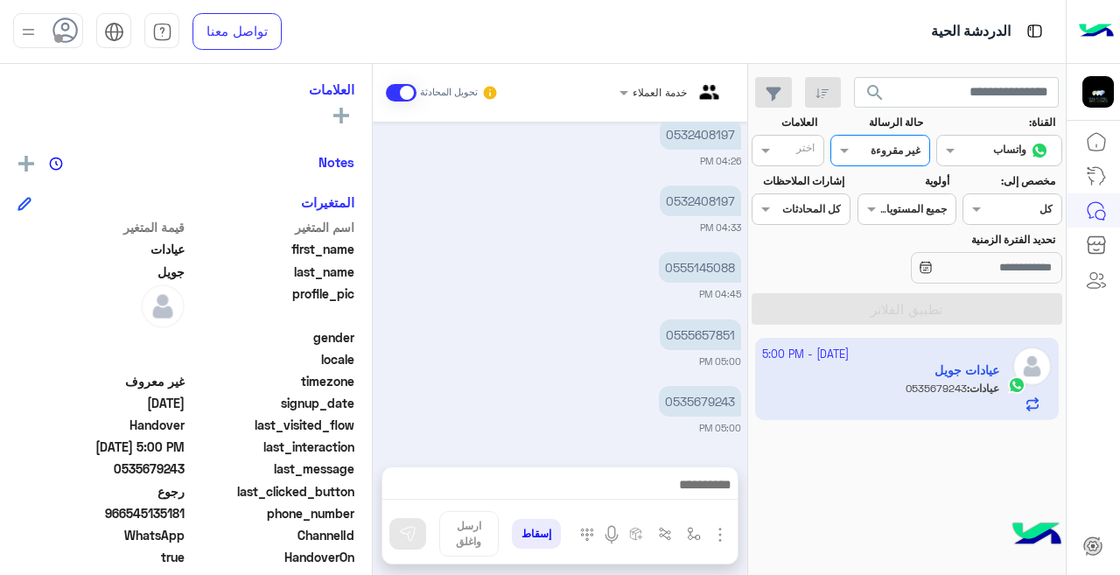
click at [864, 152] on div at bounding box center [880, 148] width 97 height 17
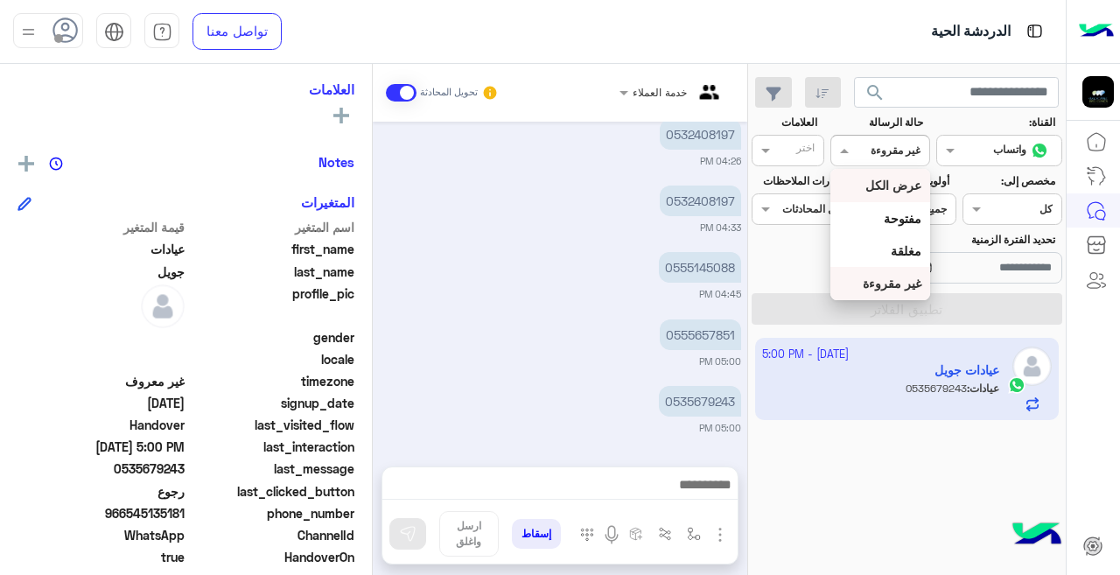
click at [894, 186] on b "عرض الكل" at bounding box center [894, 185] width 56 height 15
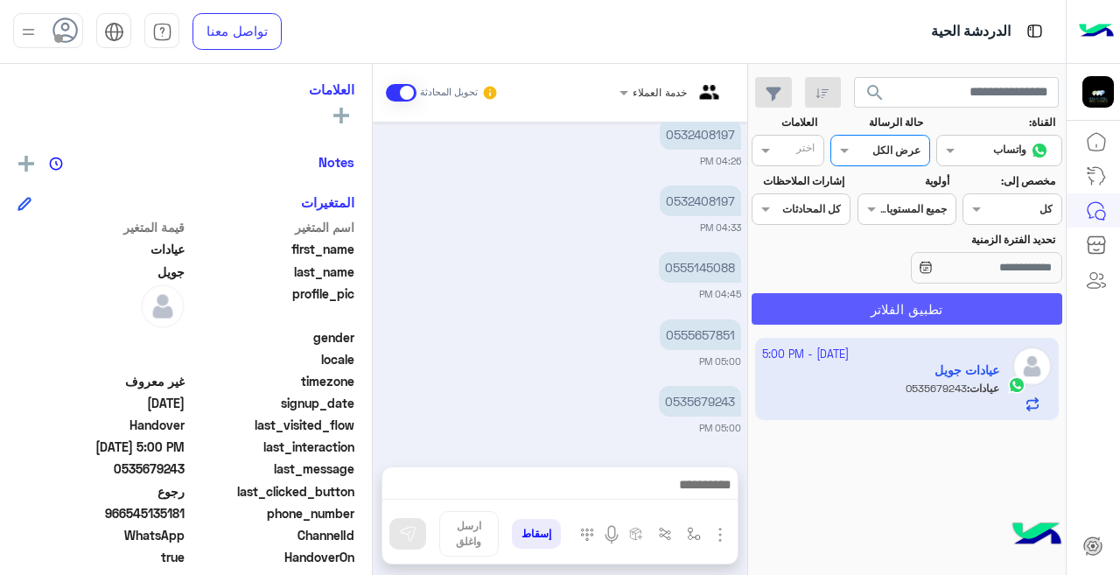
click at [899, 297] on button "تطبيق الفلاتر" at bounding box center [907, 309] width 311 height 32
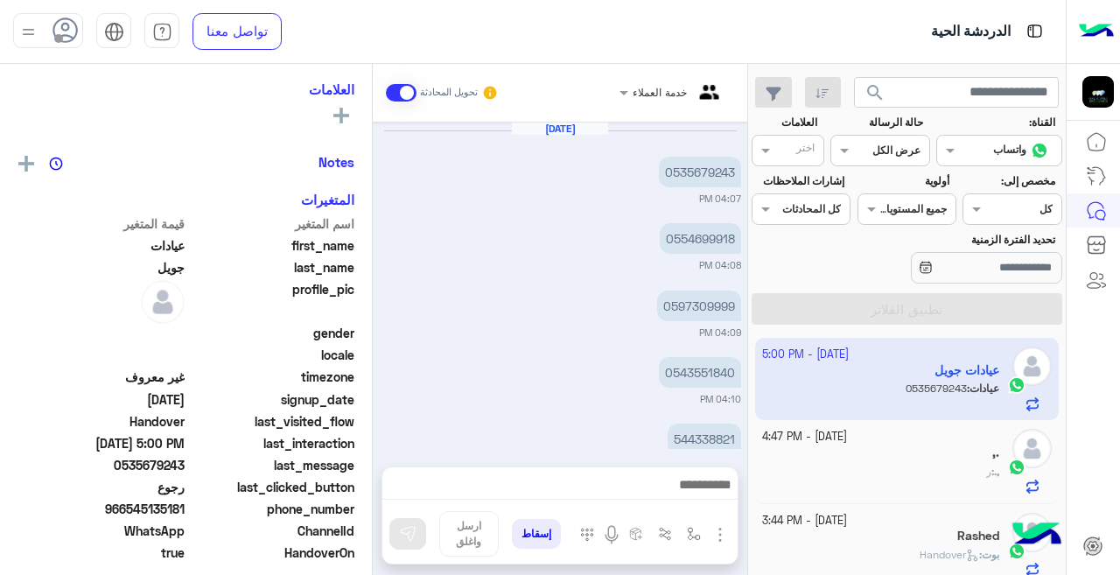
scroll to position [372, 0]
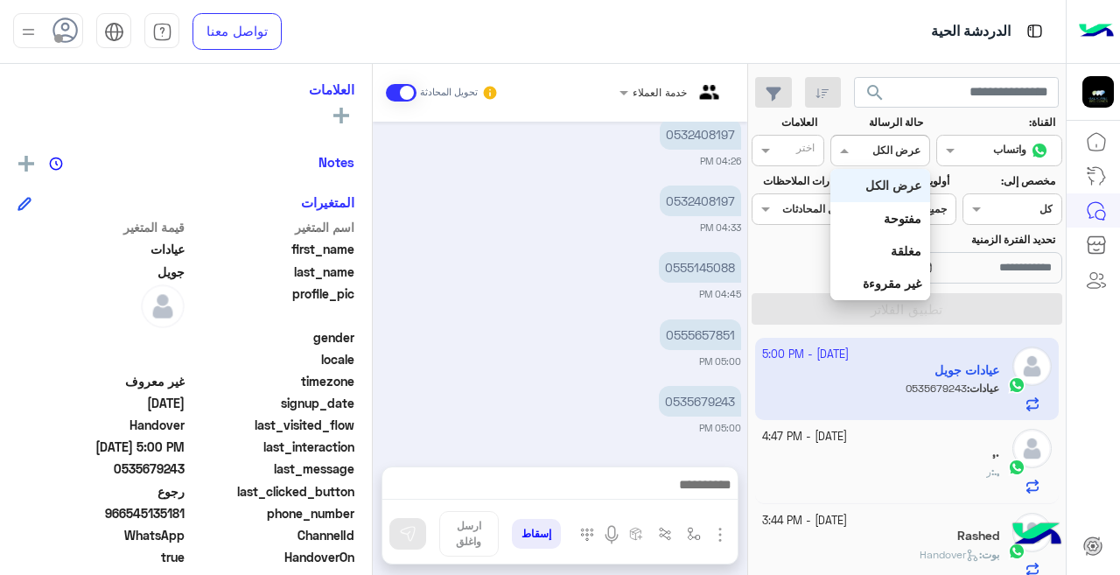
click at [866, 155] on div at bounding box center [880, 148] width 97 height 17
click at [879, 275] on div "غير مقروءة" at bounding box center [880, 283] width 99 height 32
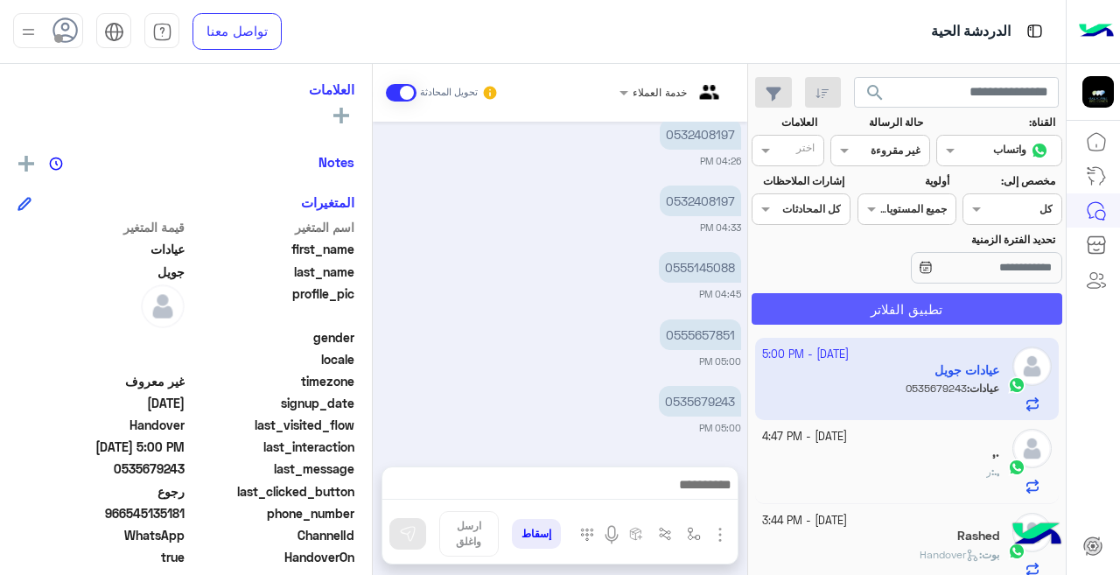
click at [882, 313] on button "تطبيق الفلاتر" at bounding box center [907, 309] width 311 height 32
